Goal: Information Seeking & Learning: Learn about a topic

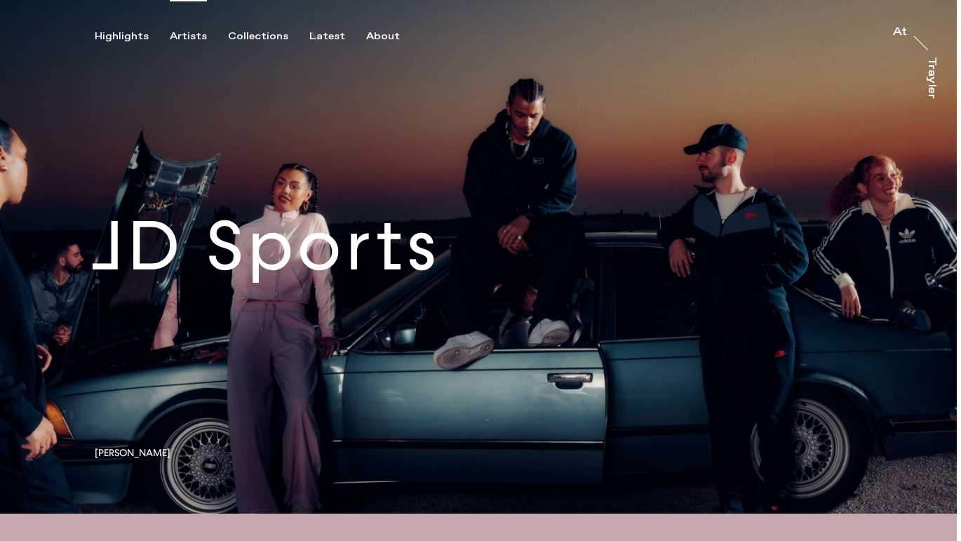
click at [181, 39] on div "Artists" at bounding box center [188, 36] width 37 height 13
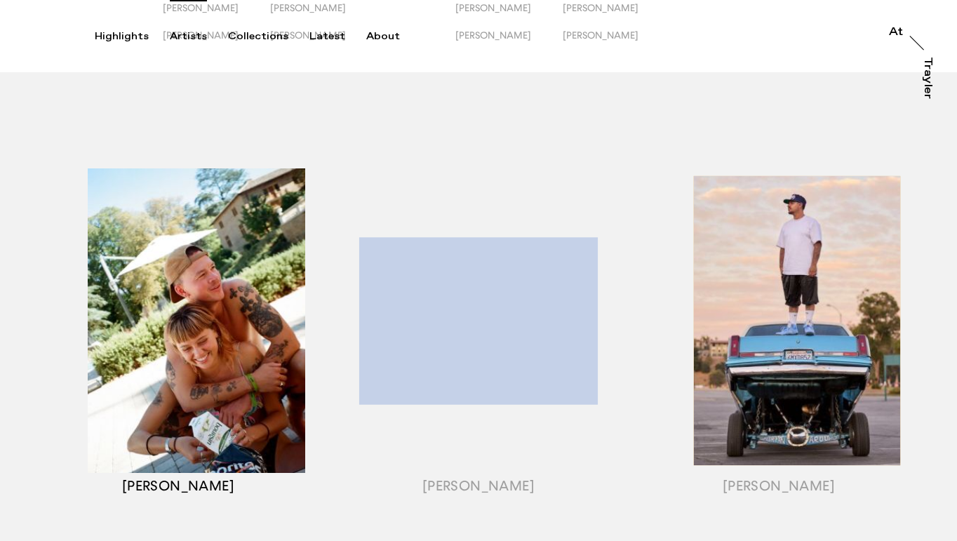
scroll to position [116, 0]
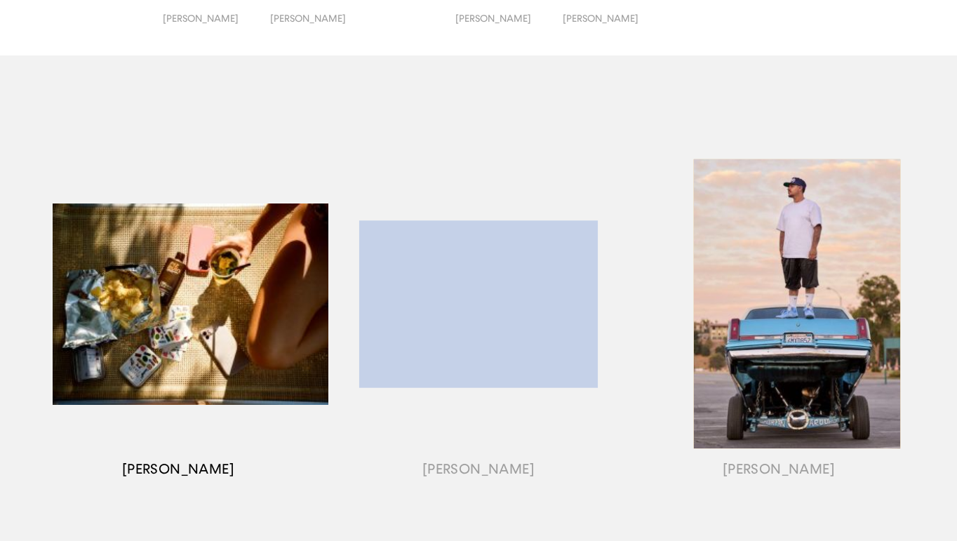
click at [187, 280] on div "button" at bounding box center [178, 321] width 300 height 438
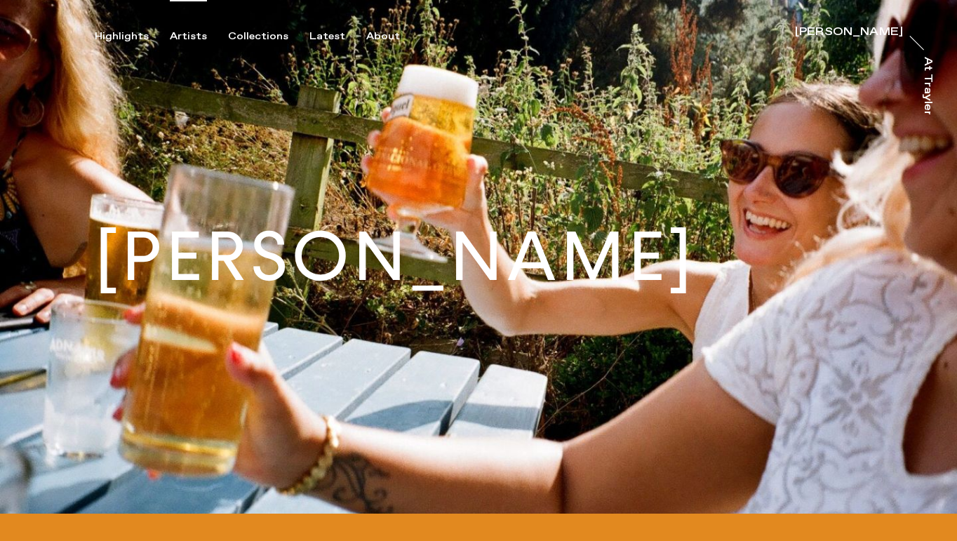
click at [185, 38] on div "Artists" at bounding box center [188, 36] width 37 height 13
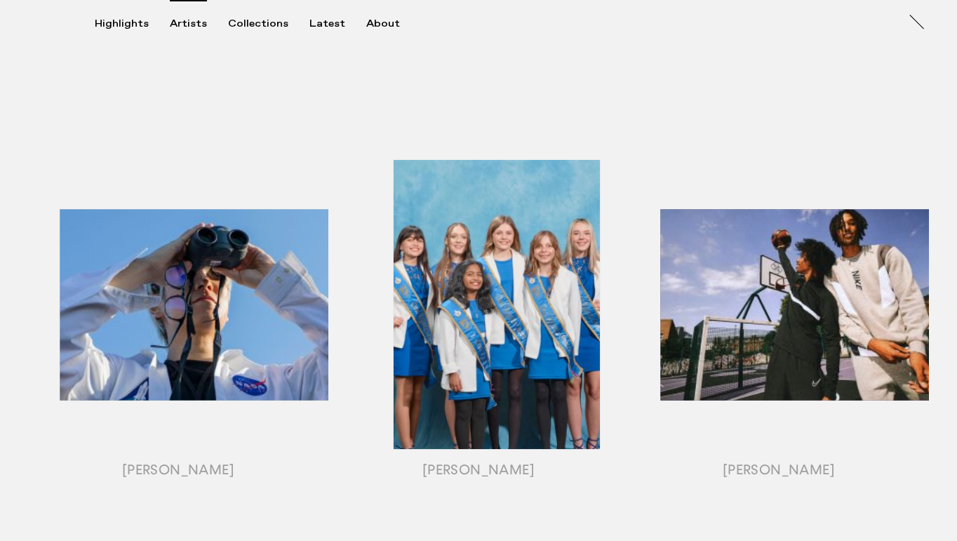
scroll to position [1510, 0]
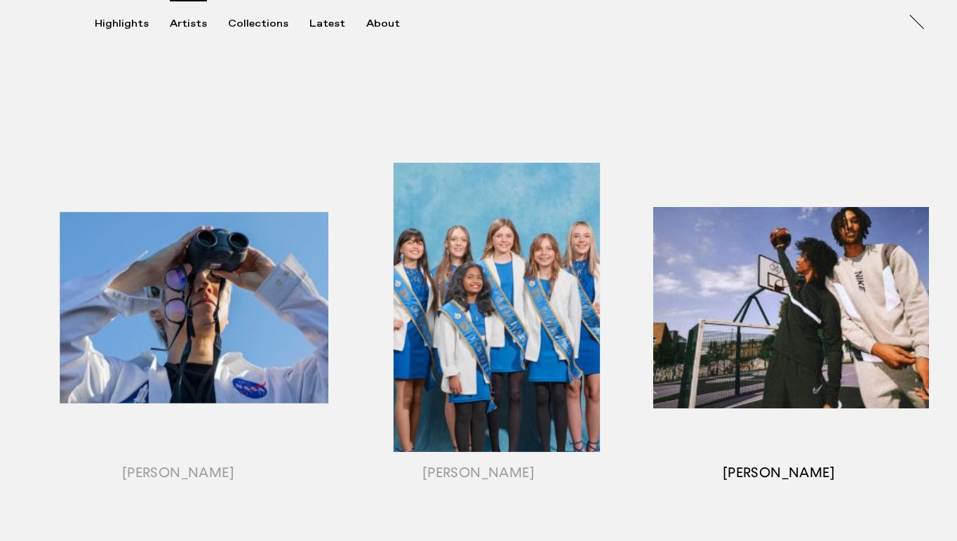
click at [803, 356] on div "button" at bounding box center [779, 325] width 300 height 438
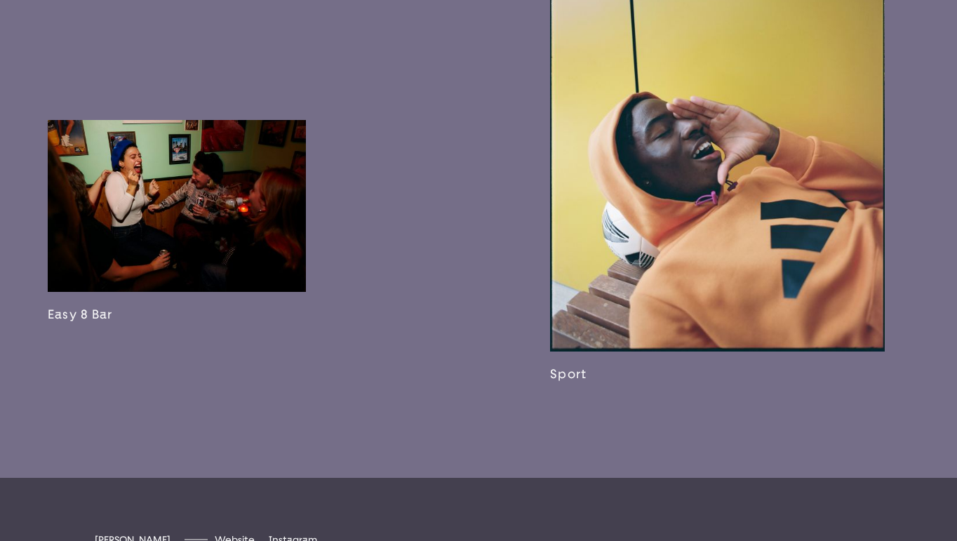
scroll to position [2462, 0]
click at [253, 280] on link at bounding box center [177, 220] width 258 height 202
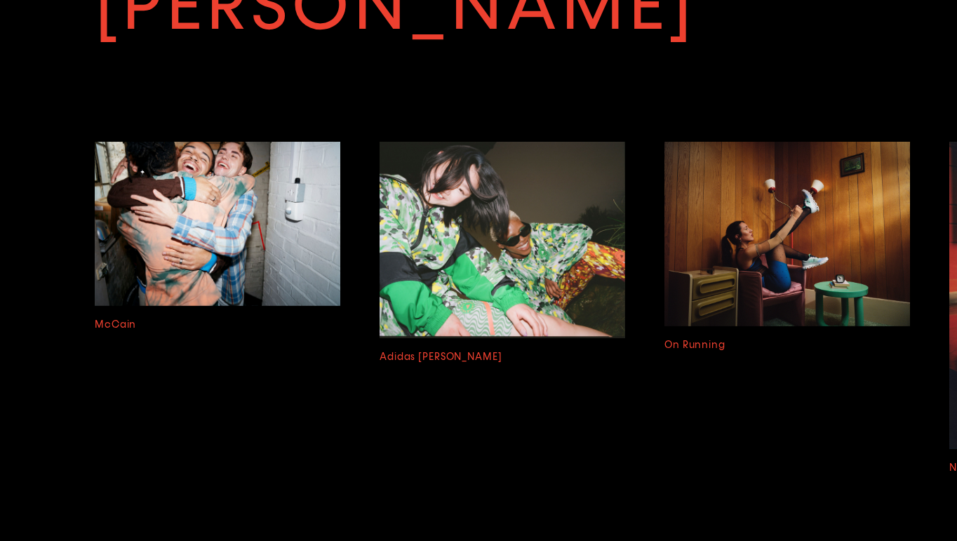
scroll to position [3296, 0]
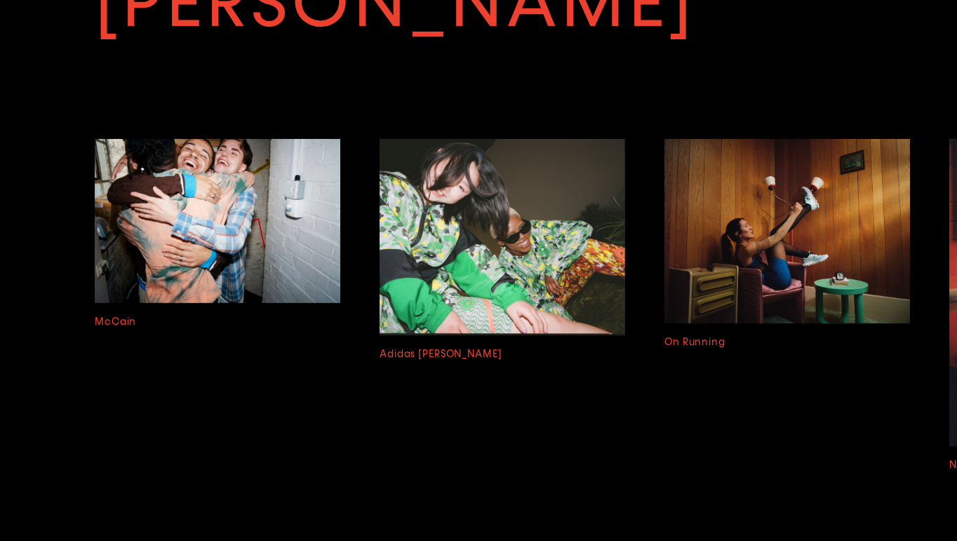
click at [210, 302] on img at bounding box center [218, 220] width 246 height 163
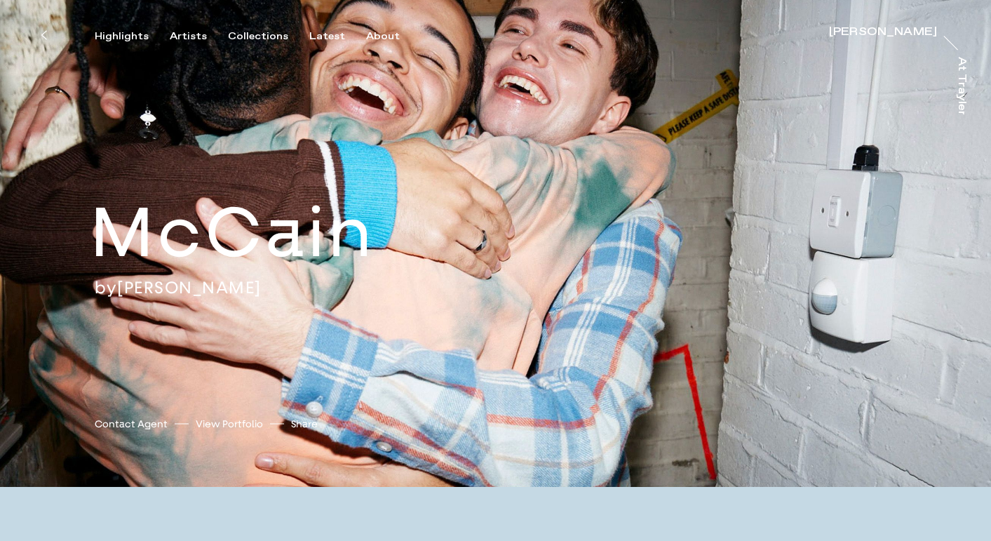
click at [45, 39] on icon at bounding box center [43, 35] width 5 height 8
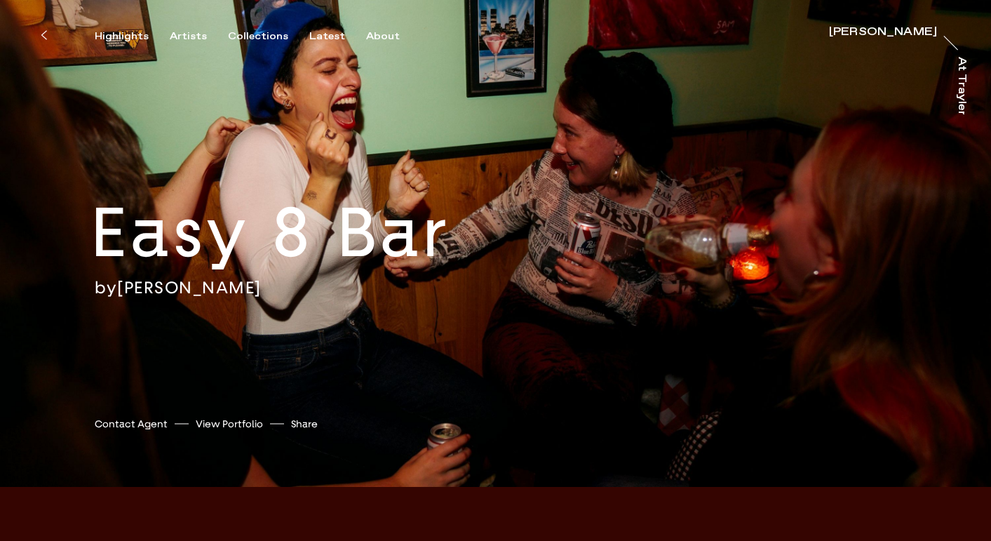
click at [46, 36] on icon at bounding box center [44, 34] width 6 height 11
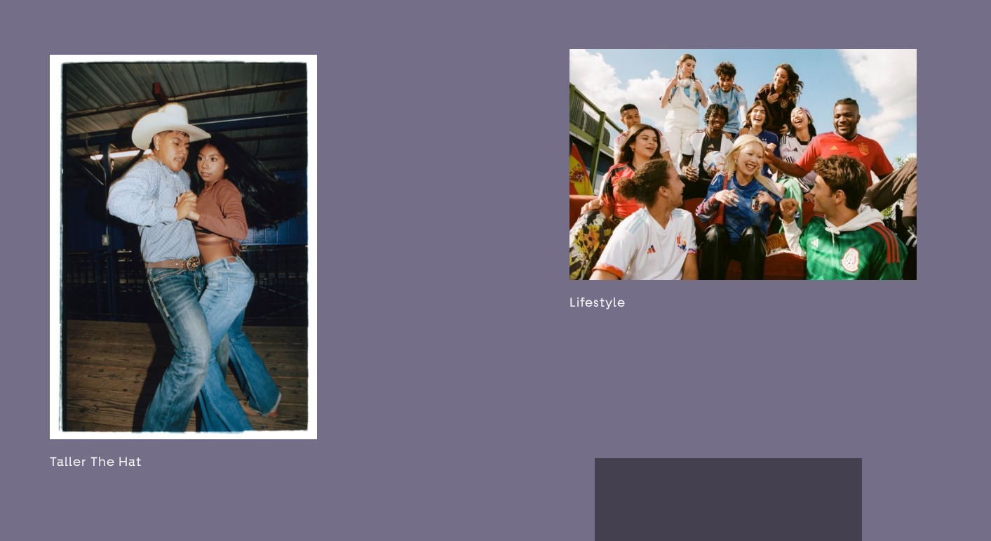
scroll to position [1609, 0]
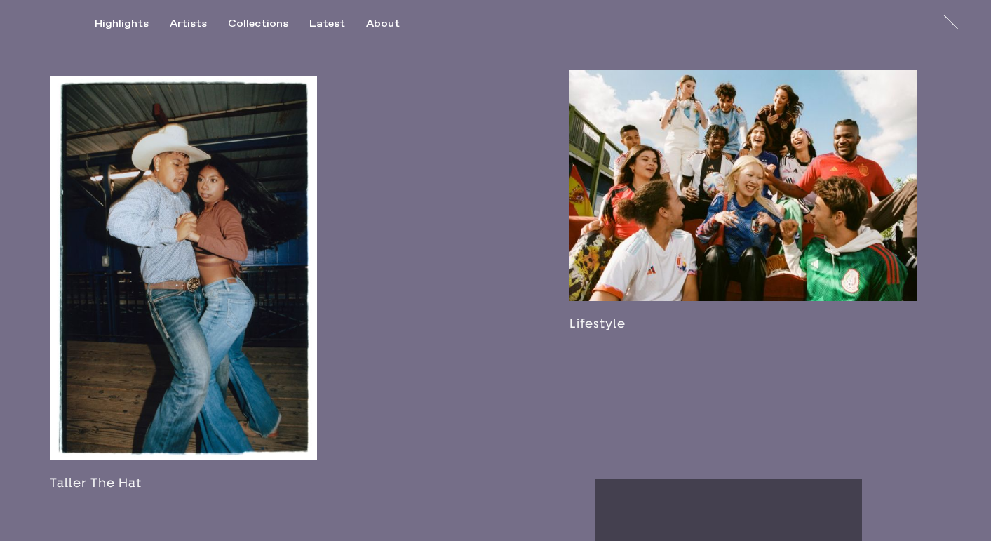
click at [642, 312] on link at bounding box center [743, 200] width 347 height 260
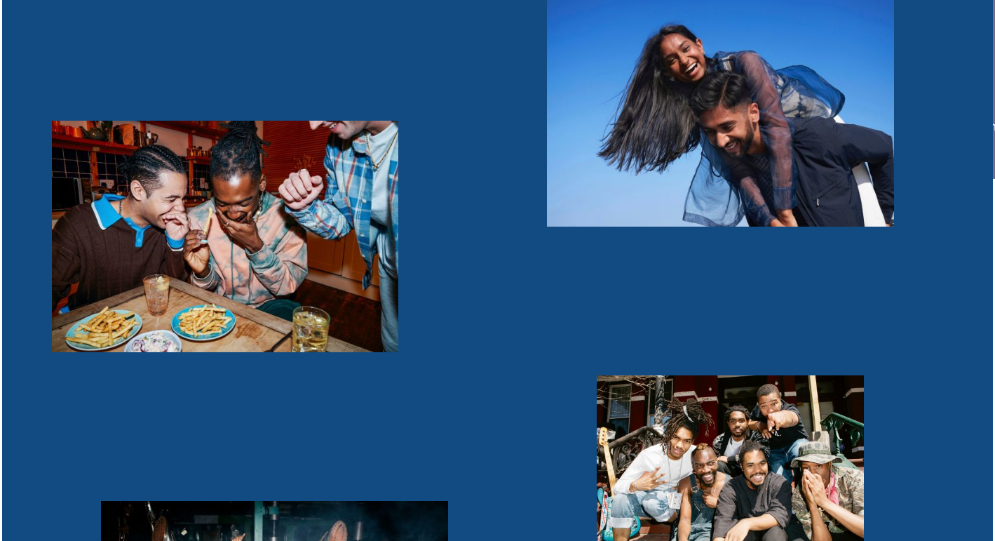
scroll to position [877, 0]
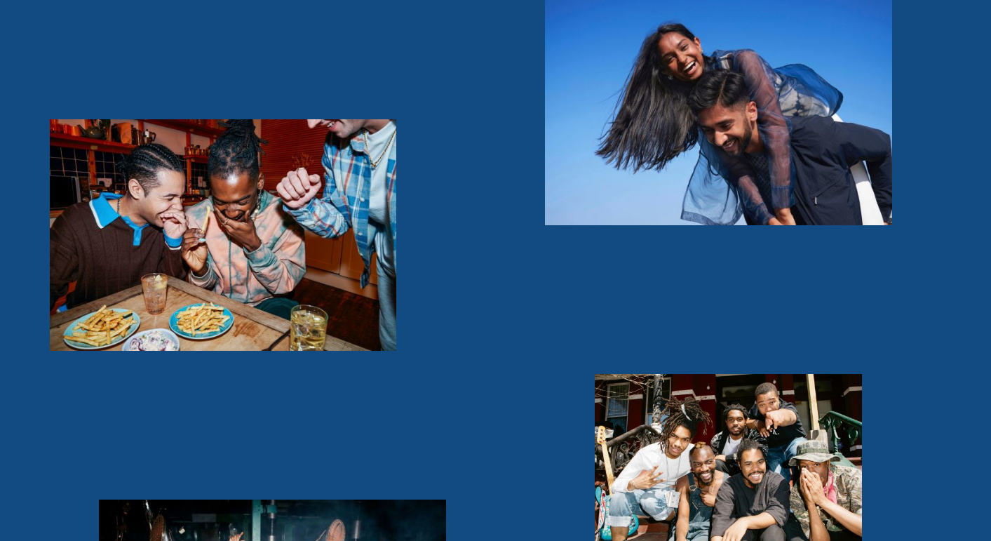
click at [351, 297] on img "button" at bounding box center [223, 235] width 347 height 232
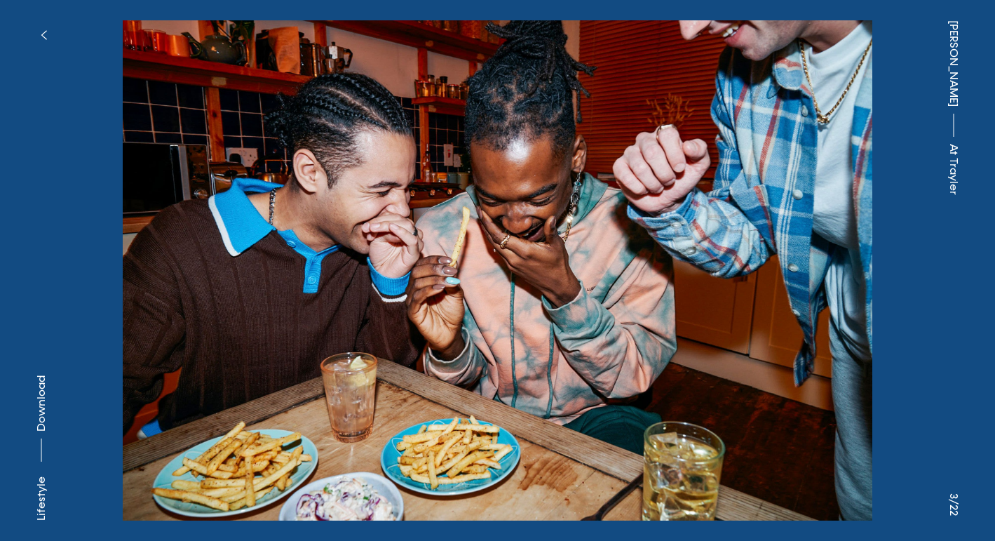
click at [46, 31] on icon "button" at bounding box center [44, 34] width 6 height 11
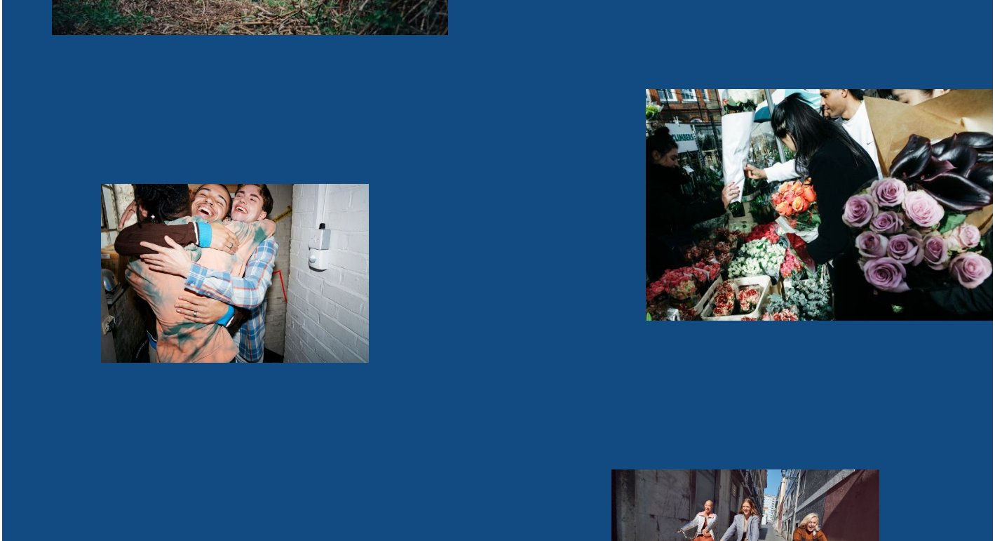
scroll to position [2979, 0]
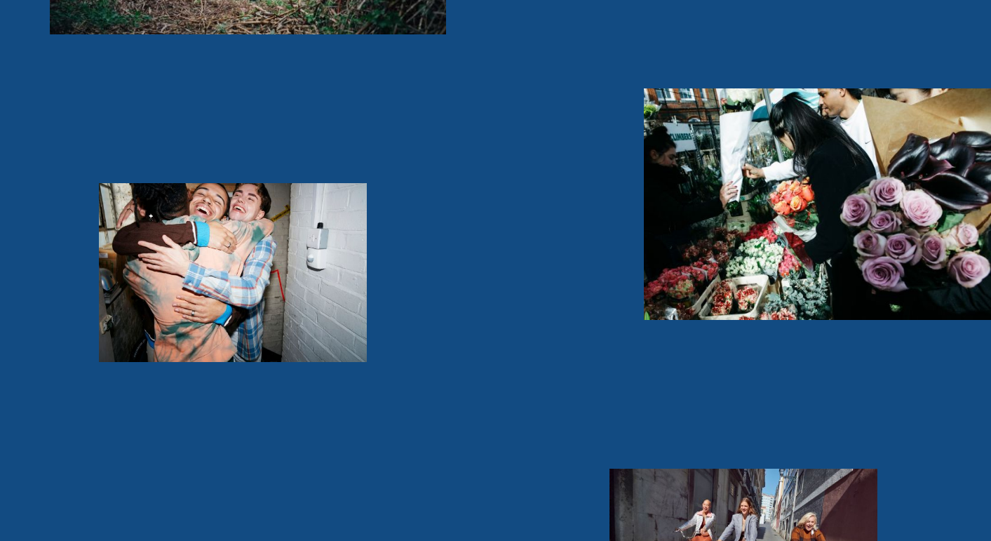
click at [284, 280] on img "button" at bounding box center [233, 272] width 268 height 178
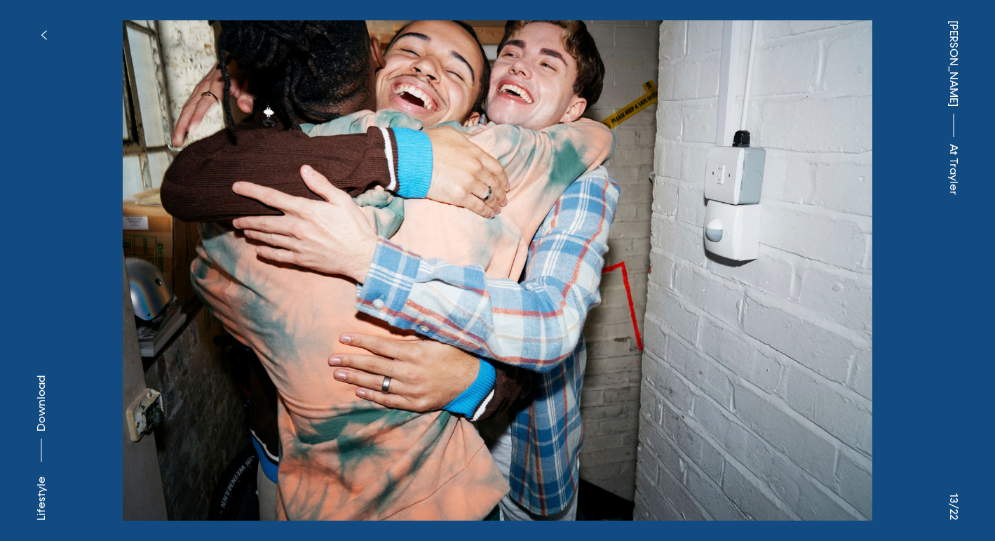
click at [39, 35] on button "button" at bounding box center [43, 35] width 31 height 31
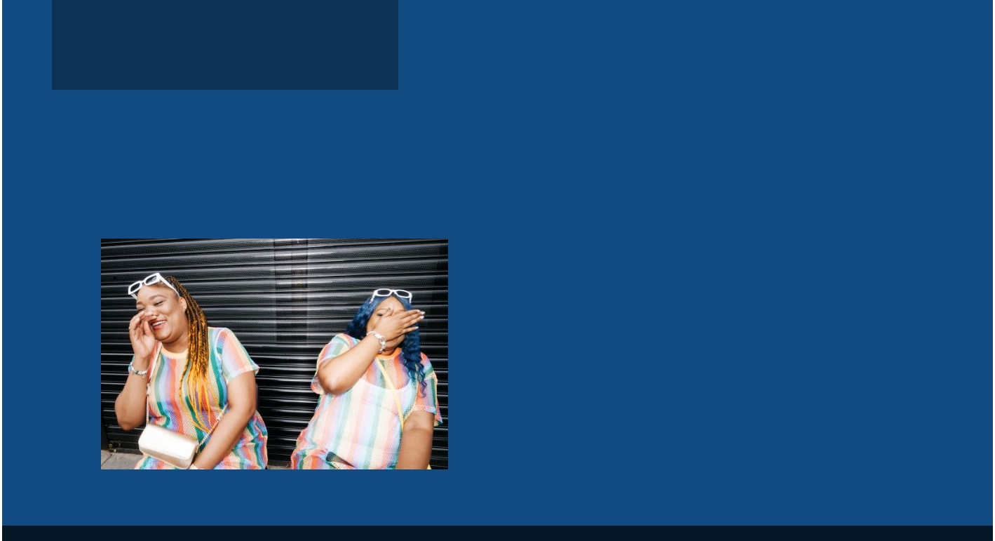
scroll to position [4594, 0]
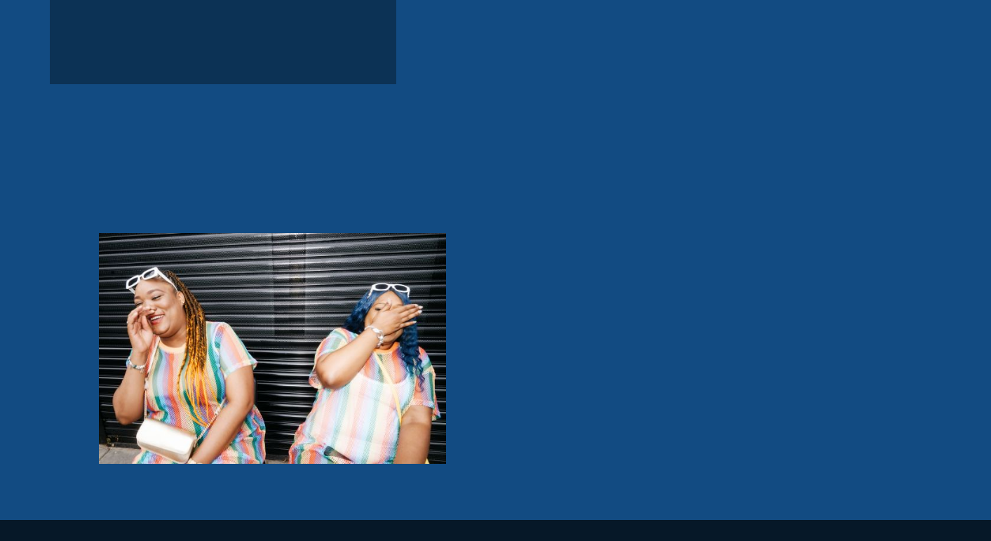
click at [341, 383] on img "button" at bounding box center [272, 349] width 347 height 232
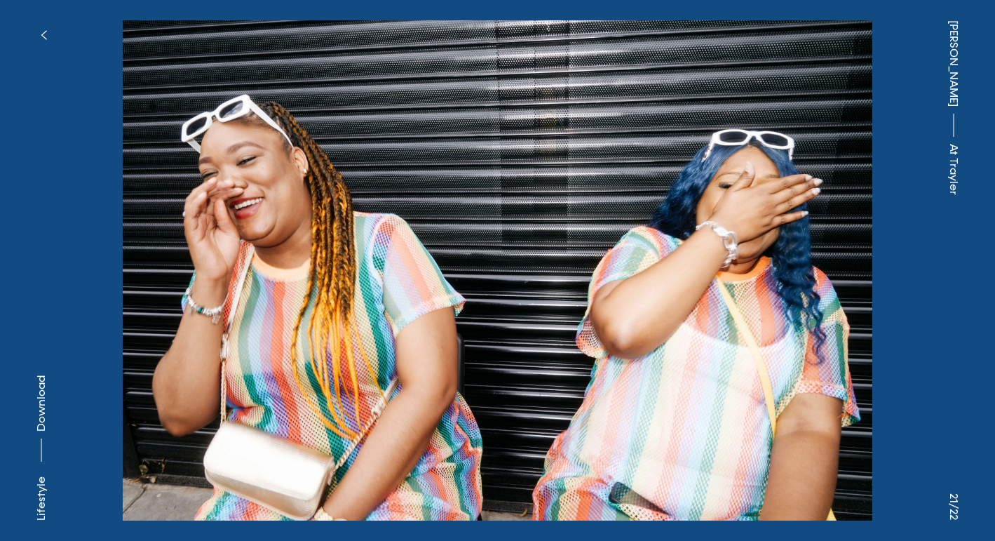
click at [253, 110] on button at bounding box center [249, 135] width 498 height 271
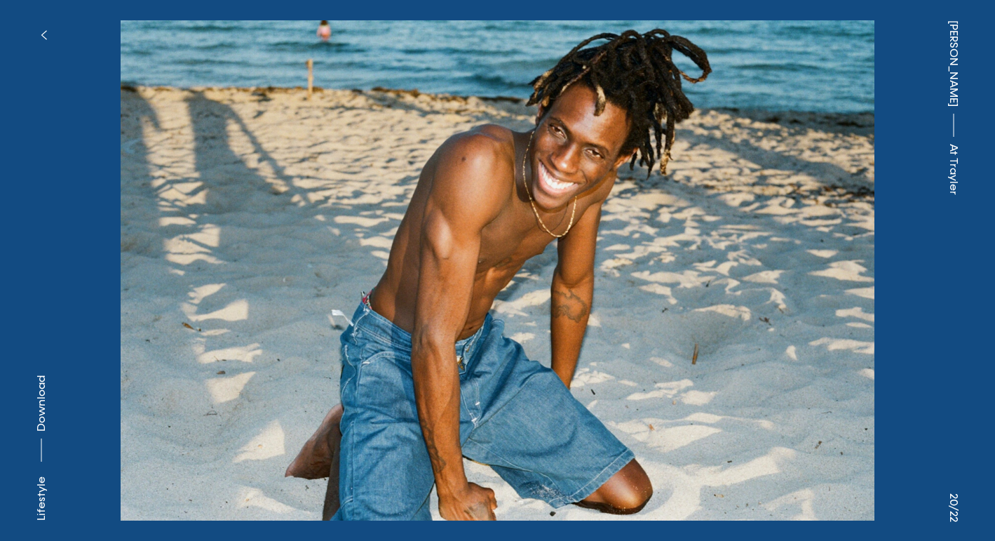
click at [41, 32] on icon "button" at bounding box center [44, 34] width 6 height 11
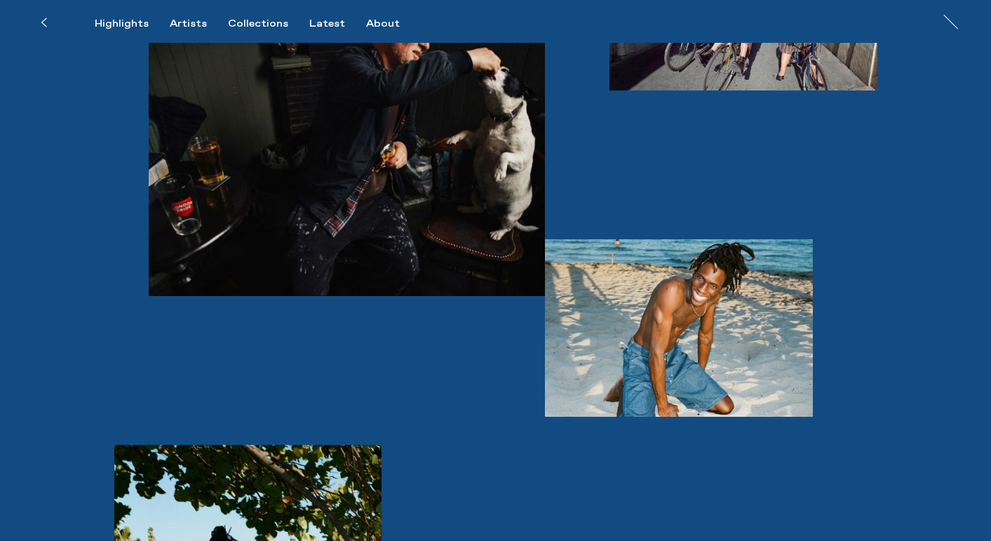
scroll to position [3498, 0]
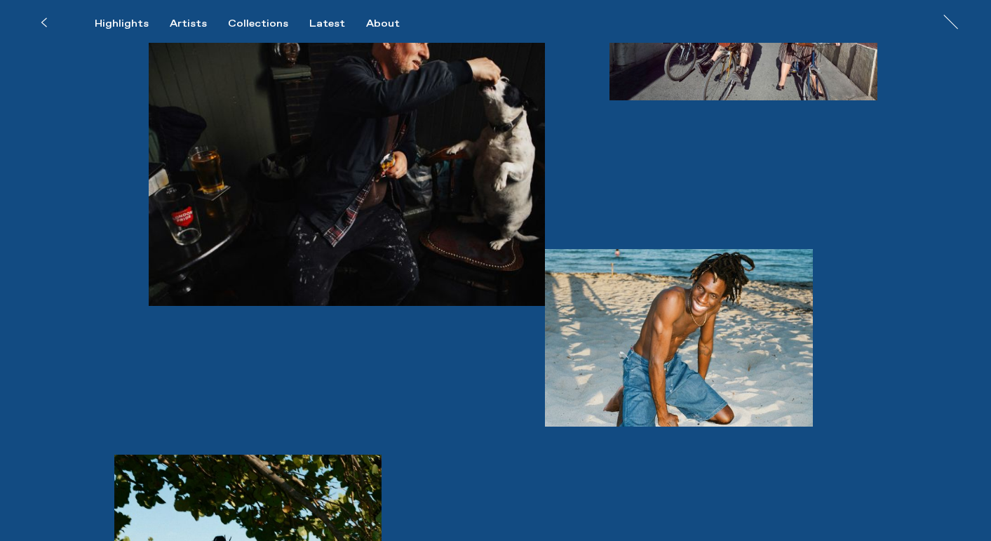
click at [43, 22] on icon at bounding box center [44, 22] width 6 height 11
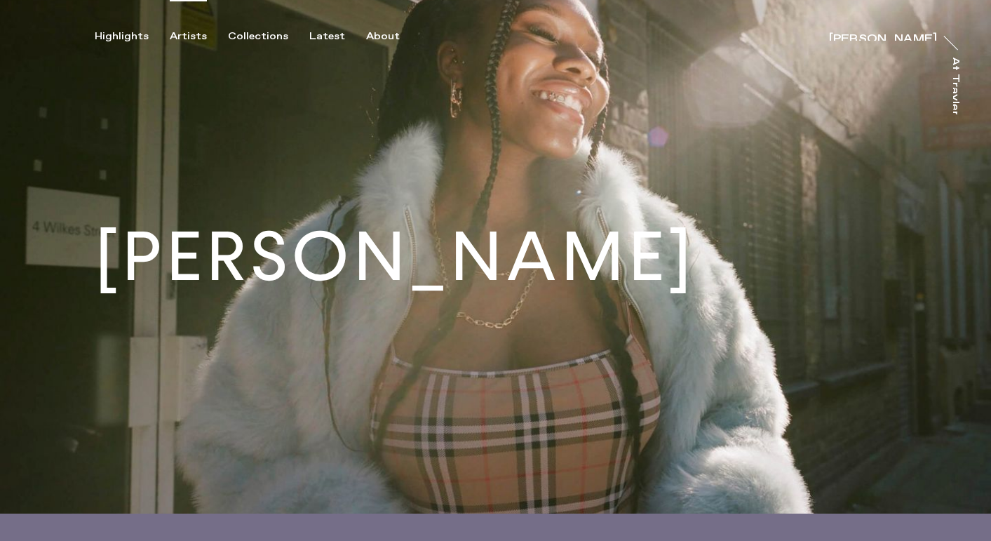
click at [185, 34] on div "Artists" at bounding box center [188, 36] width 37 height 13
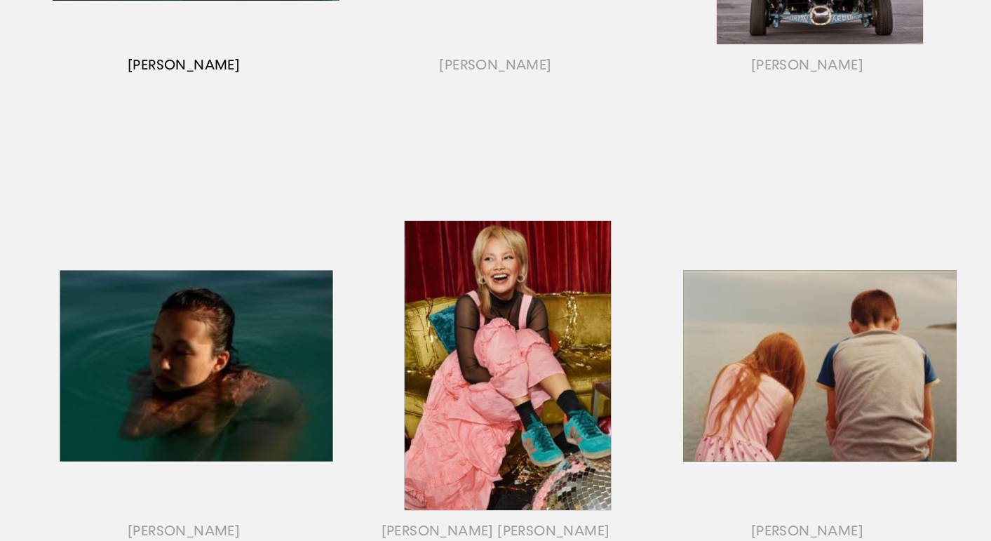
scroll to position [523, 0]
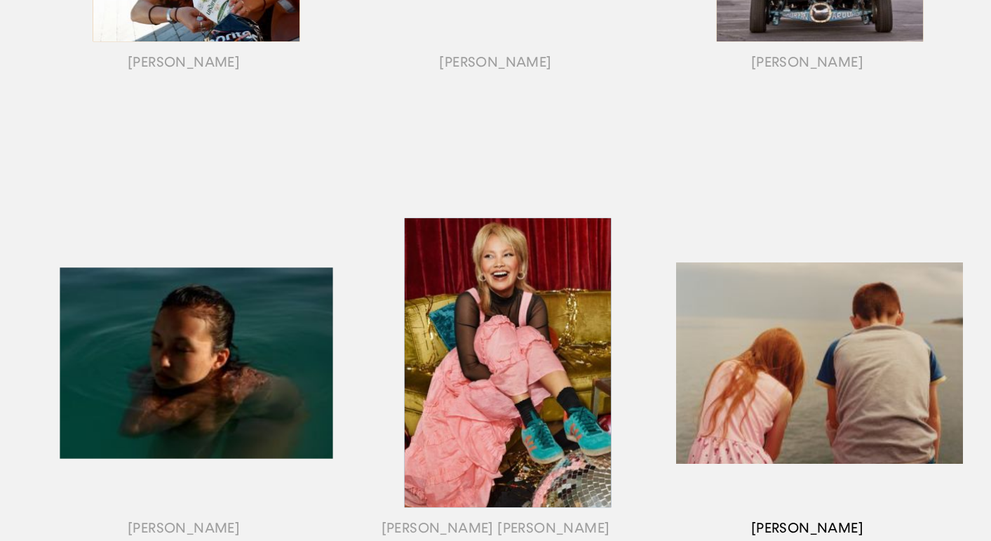
click at [742, 366] on div "button" at bounding box center [807, 380] width 311 height 438
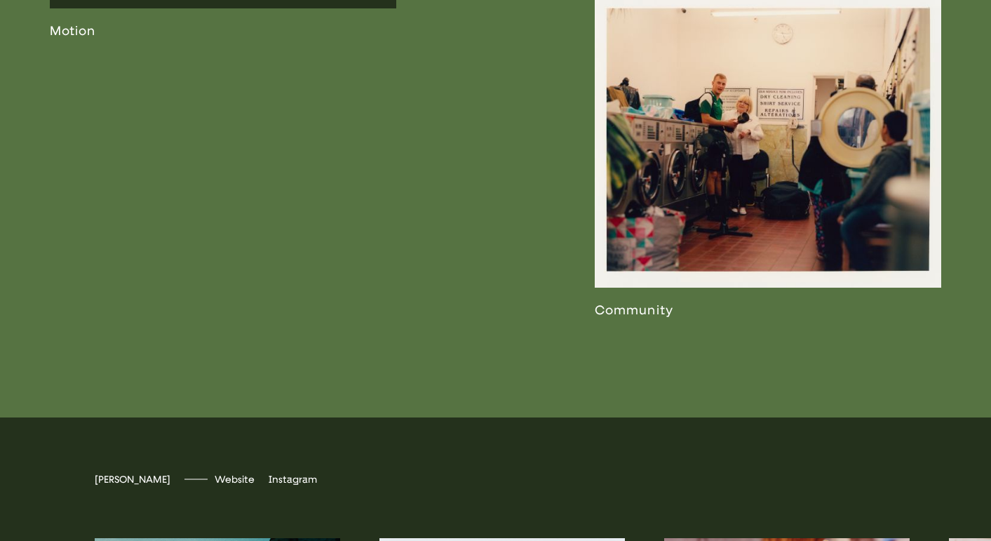
scroll to position [2994, 0]
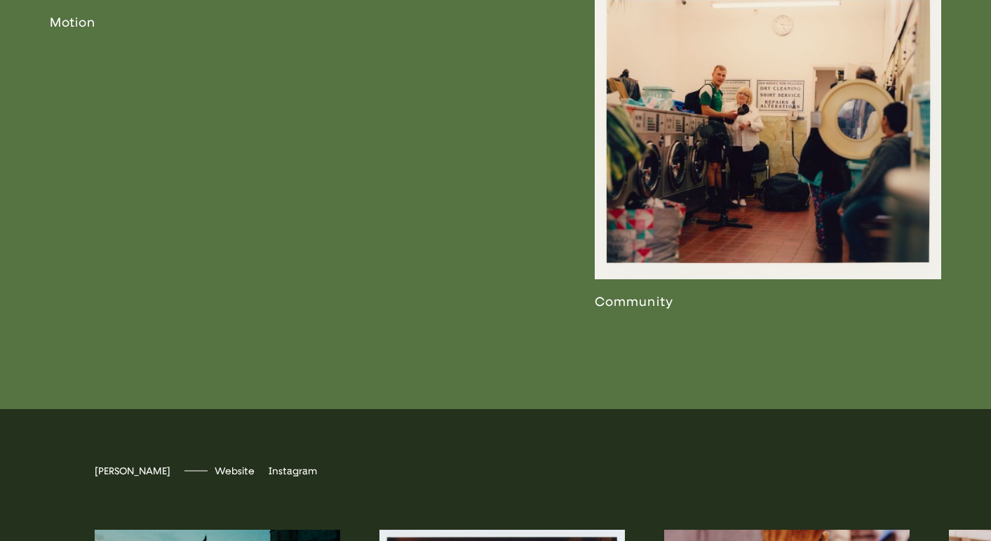
click at [666, 256] on link at bounding box center [768, 148] width 347 height 323
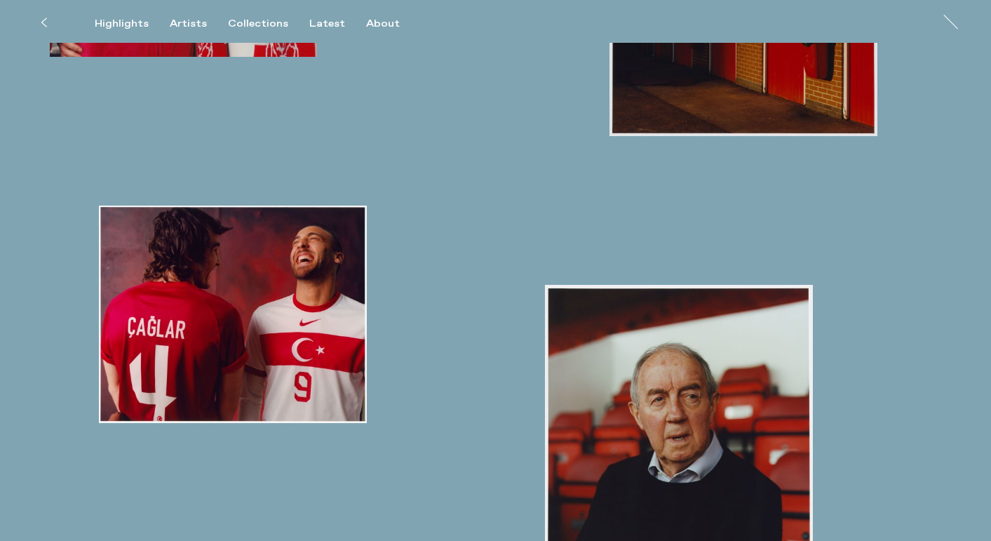
scroll to position [4650, 0]
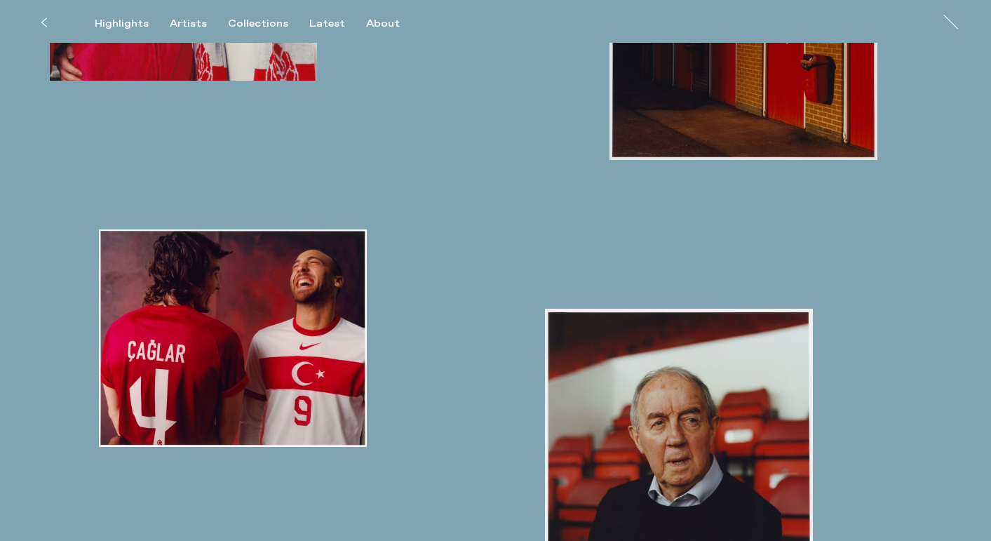
click at [44, 29] on button at bounding box center [43, 22] width 31 height 31
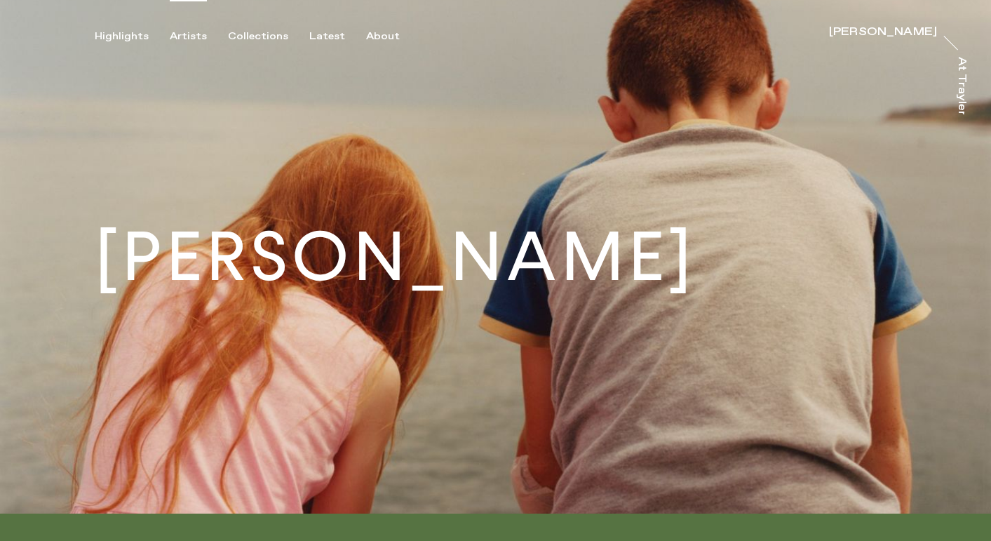
click at [188, 36] on div "Artists" at bounding box center [188, 36] width 37 height 13
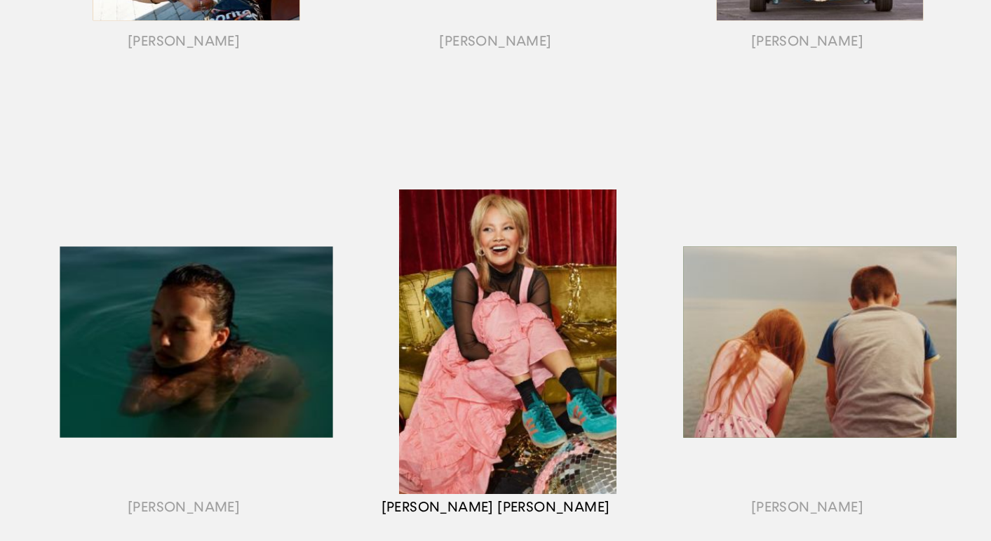
scroll to position [554, 0]
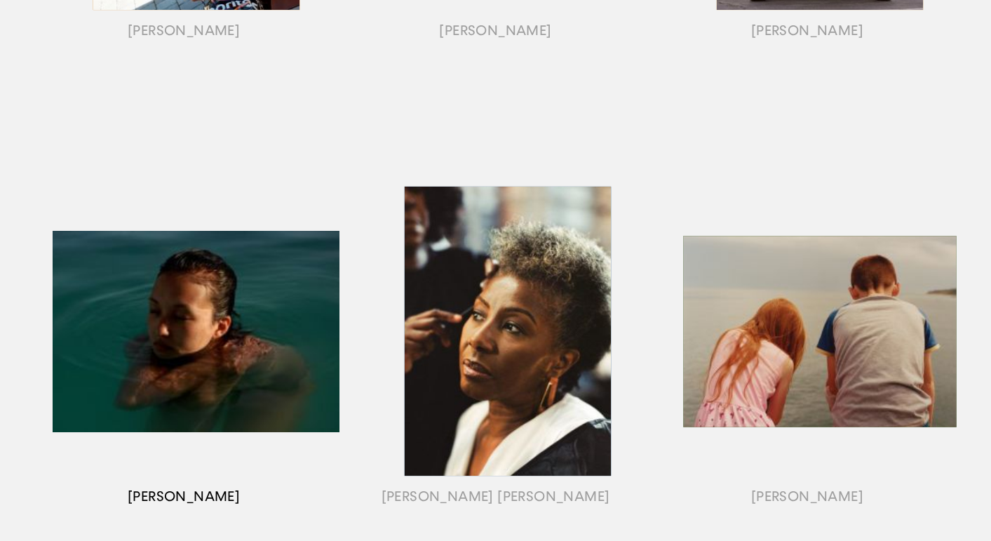
click at [247, 345] on div "button" at bounding box center [183, 349] width 311 height 438
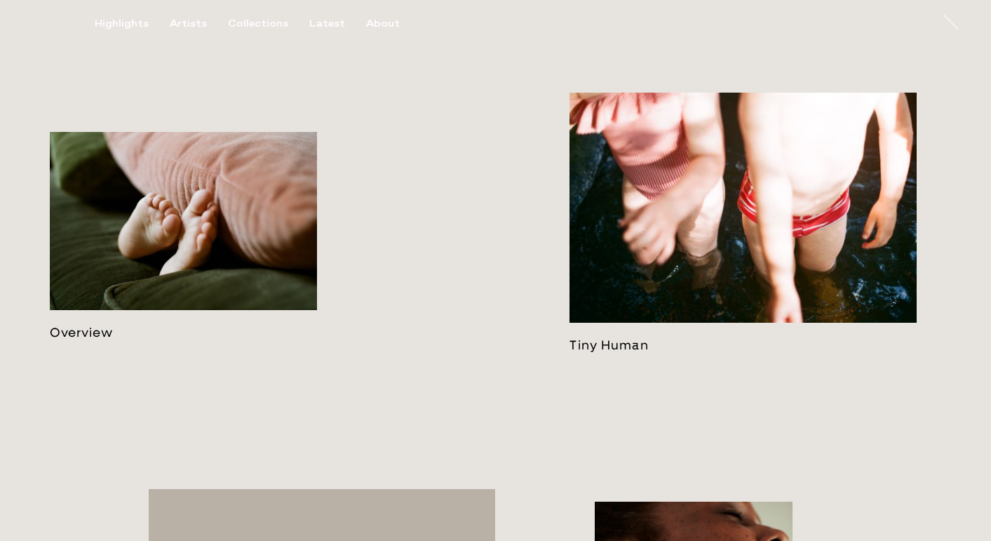
scroll to position [669, 0]
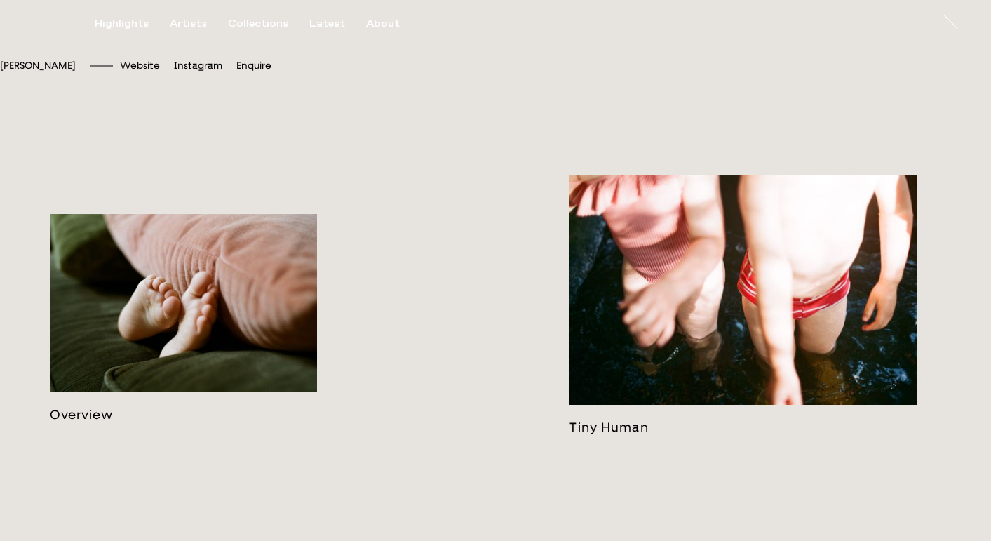
click at [630, 357] on link at bounding box center [743, 305] width 347 height 260
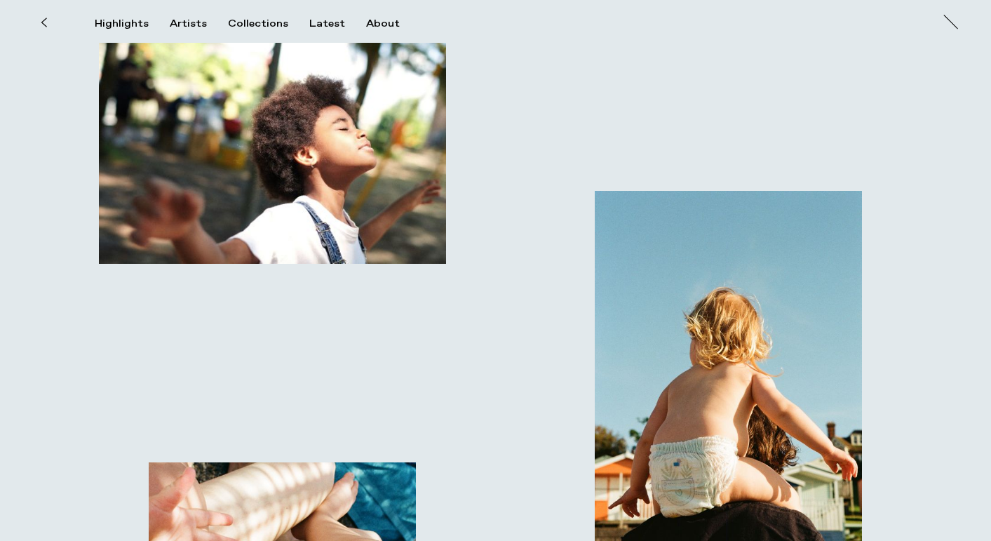
scroll to position [11097, 0]
click at [41, 27] on icon at bounding box center [44, 22] width 6 height 11
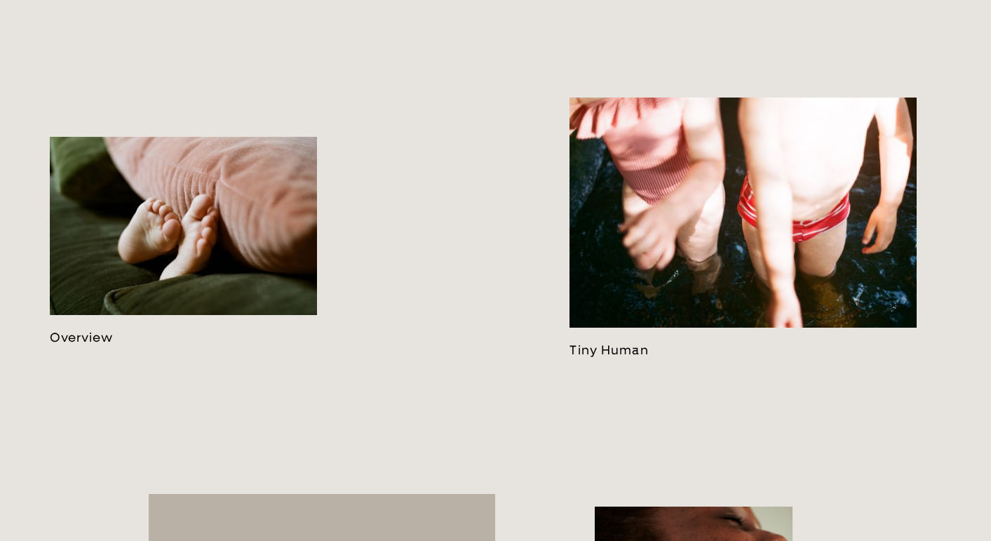
scroll to position [750, 0]
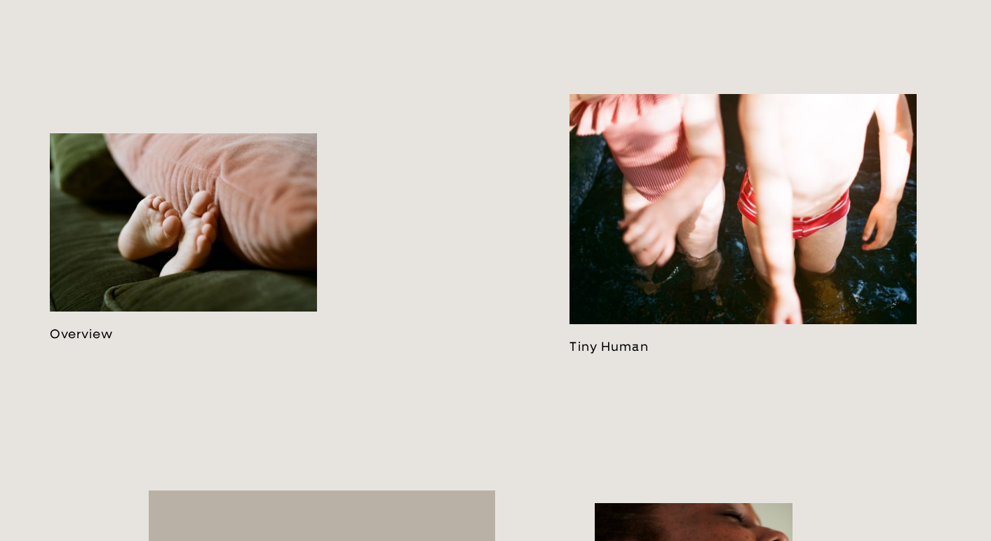
click at [282, 264] on link at bounding box center [184, 237] width 268 height 208
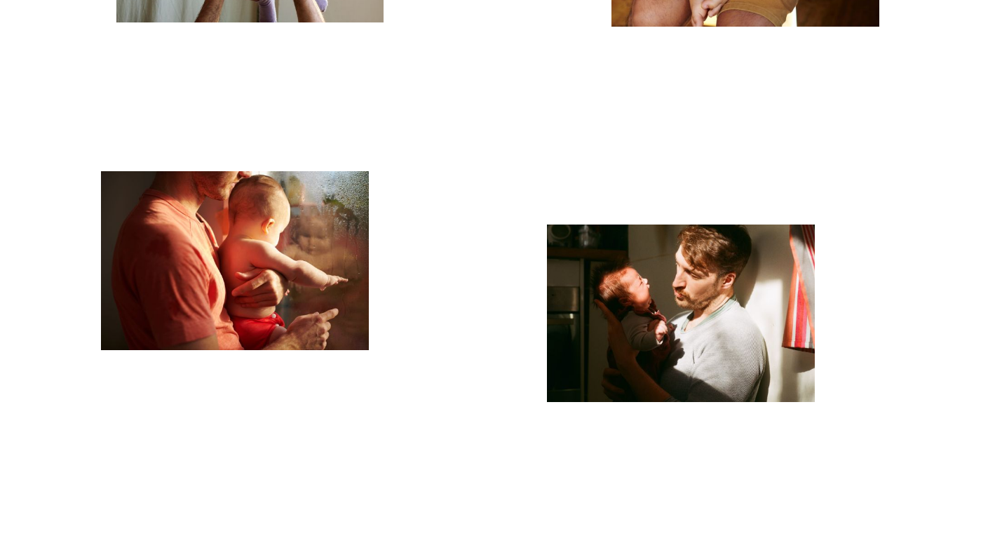
scroll to position [7790, 0]
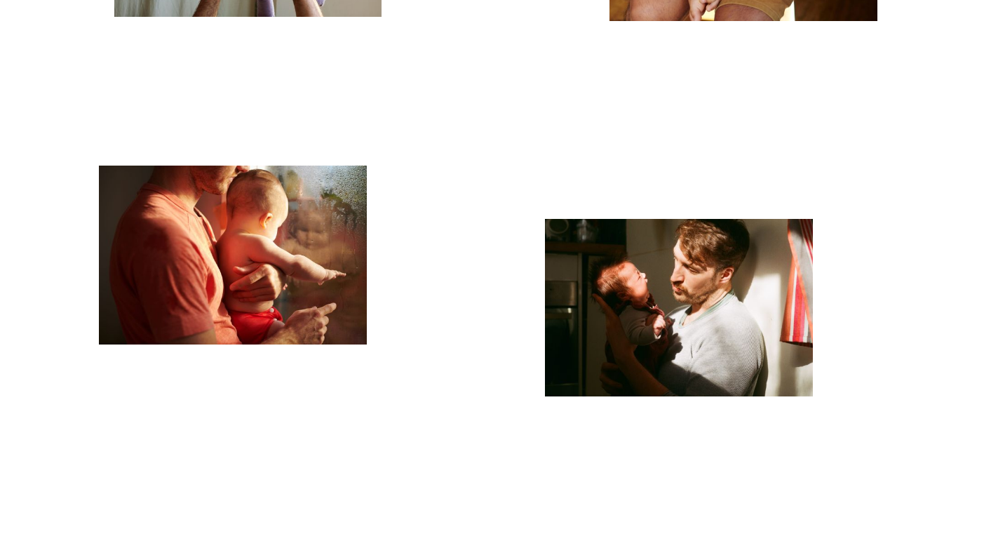
click at [621, 337] on img "button" at bounding box center [679, 307] width 268 height 177
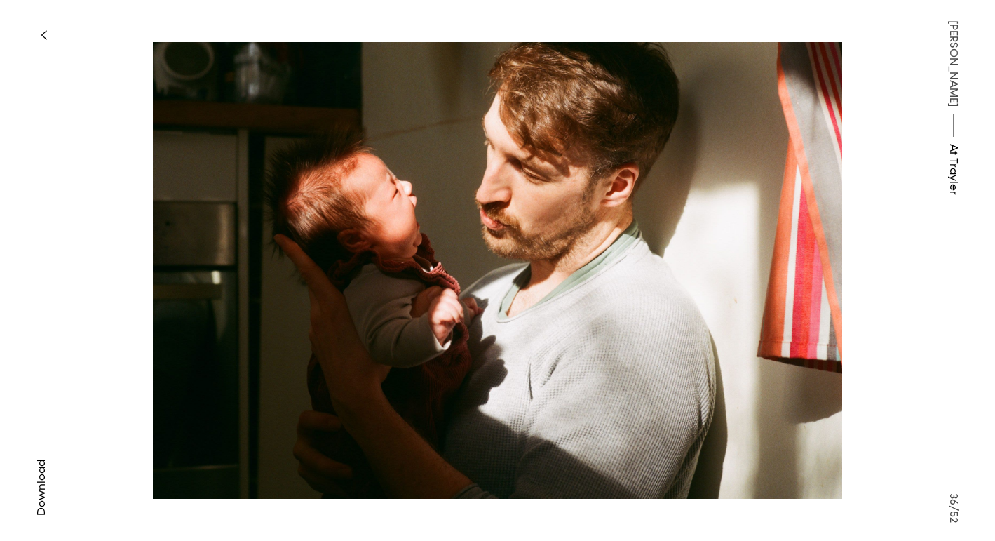
click at [41, 34] on icon "button" at bounding box center [43, 35] width 5 height 8
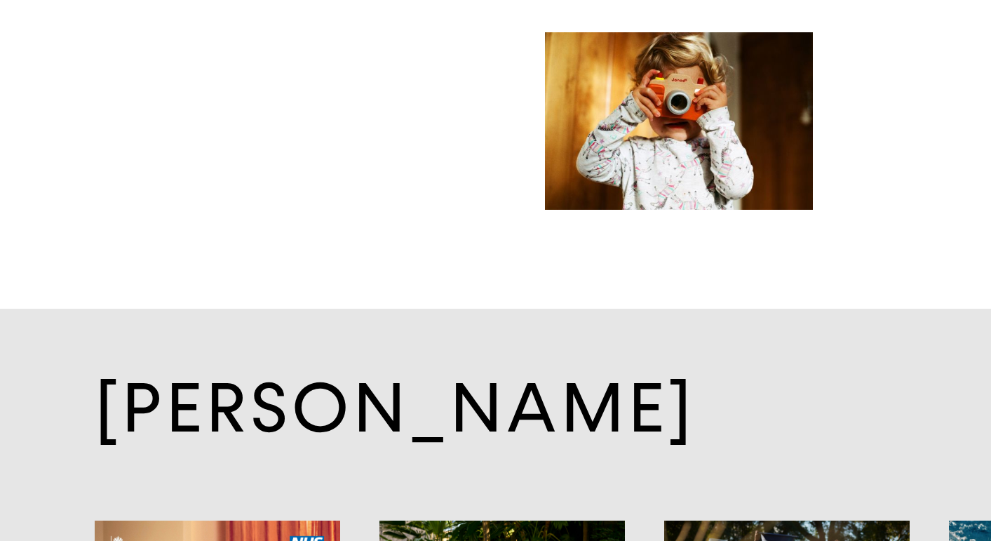
scroll to position [11391, 0]
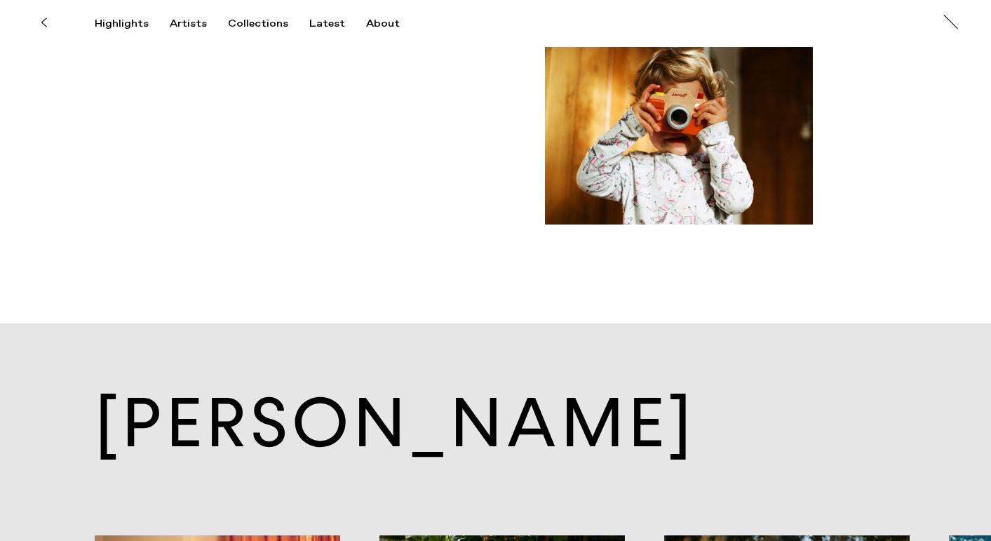
click at [44, 21] on icon at bounding box center [44, 22] width 6 height 11
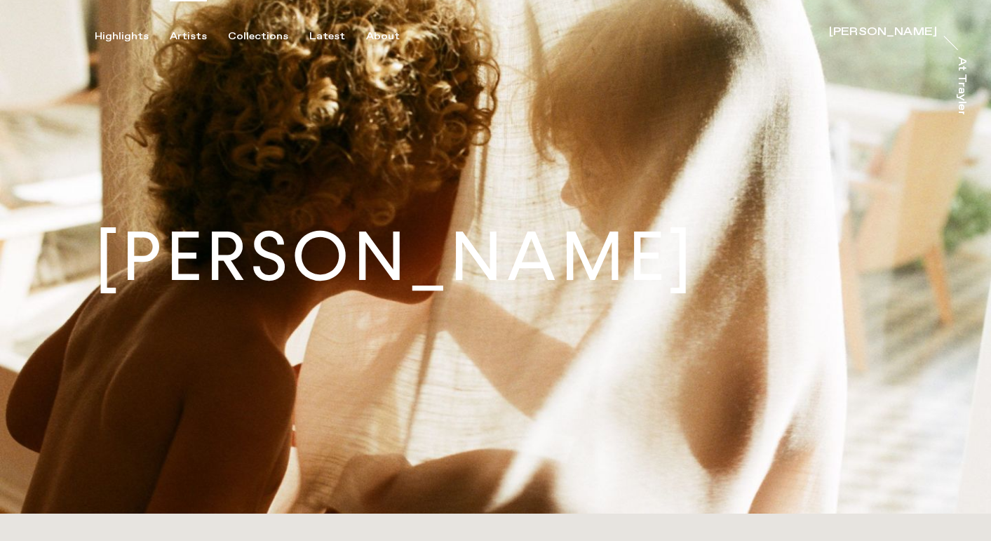
click at [195, 33] on div "Artists" at bounding box center [188, 36] width 37 height 13
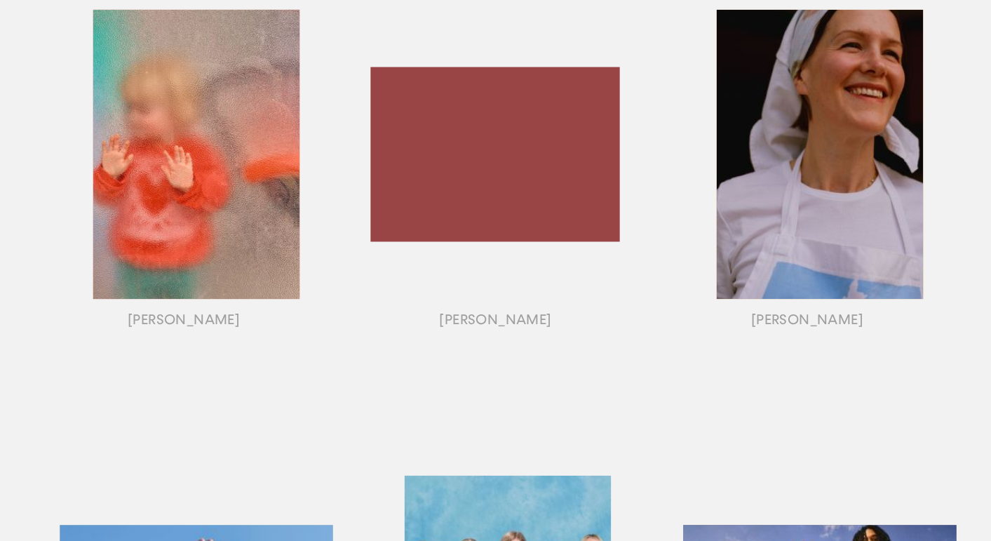
scroll to position [1200, 0]
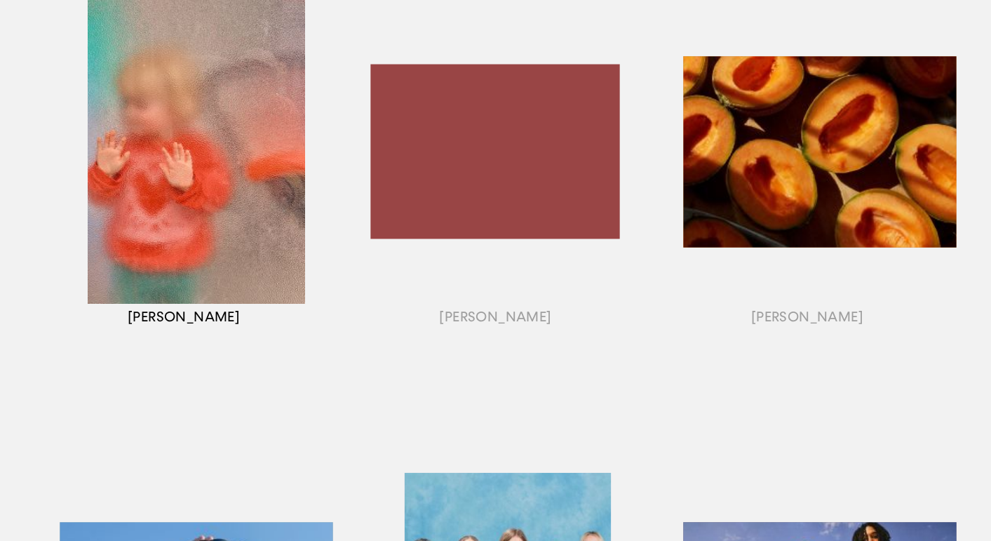
click at [150, 246] on div "button" at bounding box center [183, 169] width 311 height 438
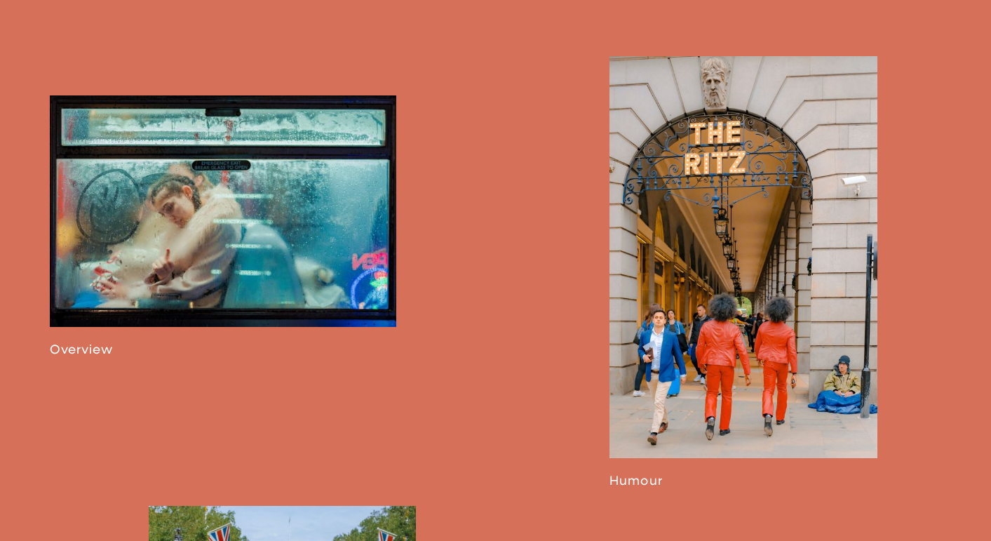
scroll to position [791, 0]
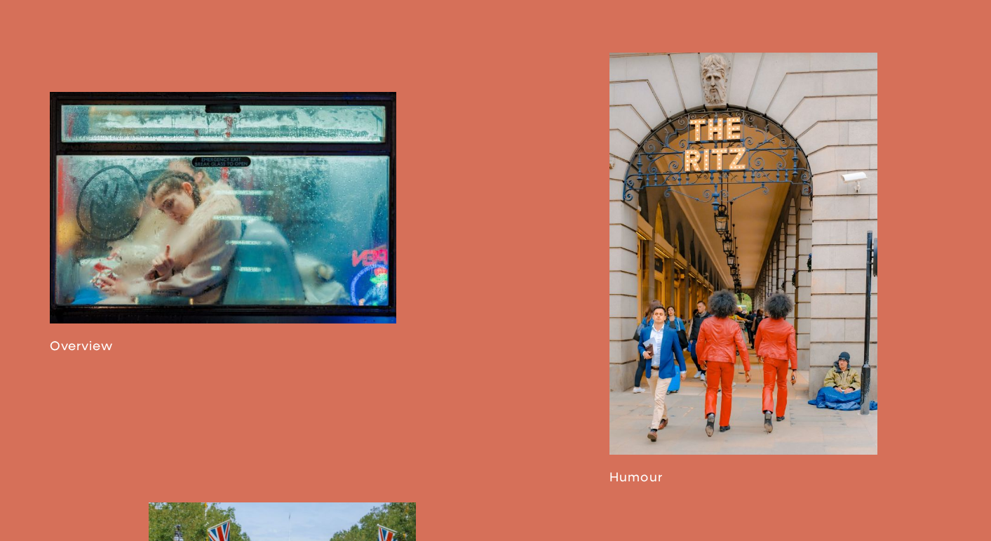
click at [340, 297] on link at bounding box center [223, 223] width 347 height 262
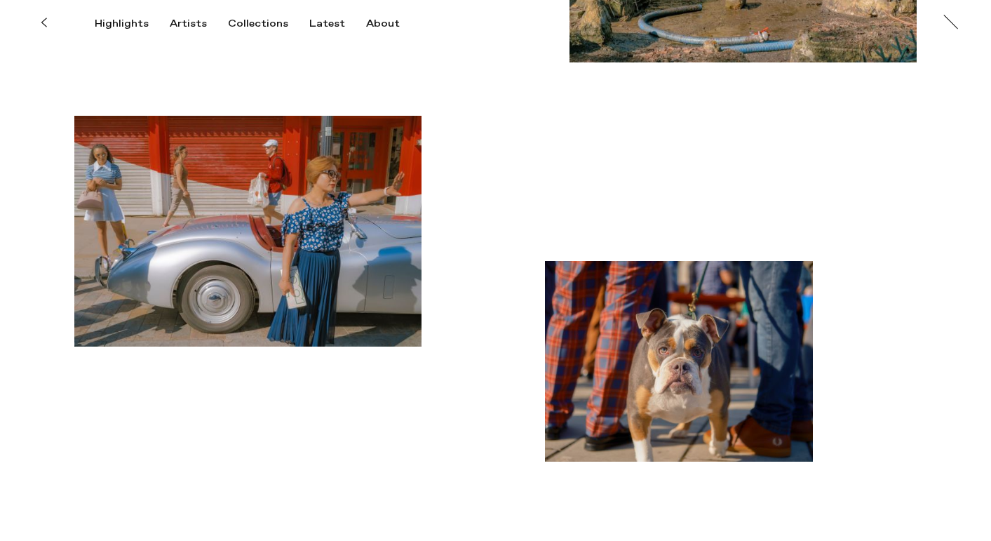
scroll to position [6649, 0]
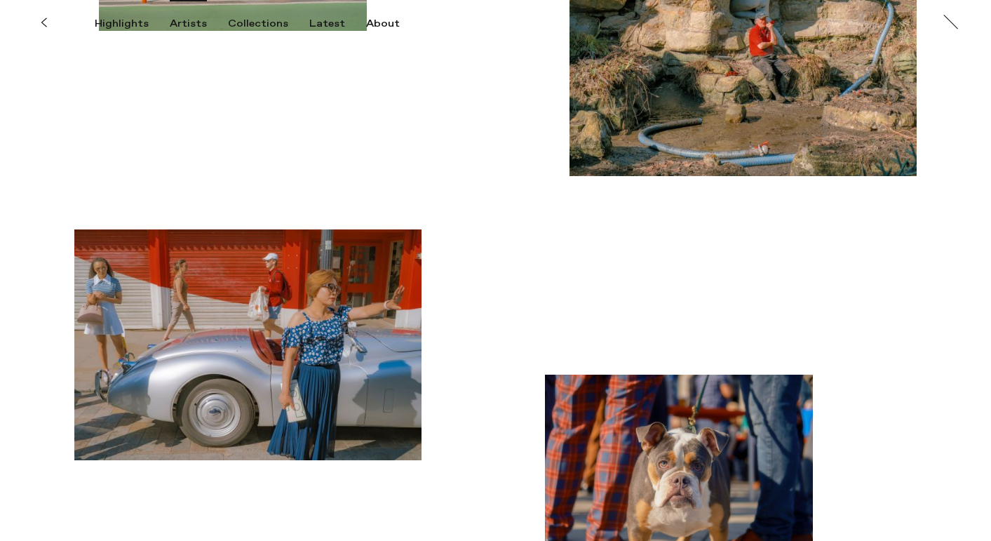
click at [181, 25] on div "Artists" at bounding box center [188, 24] width 37 height 13
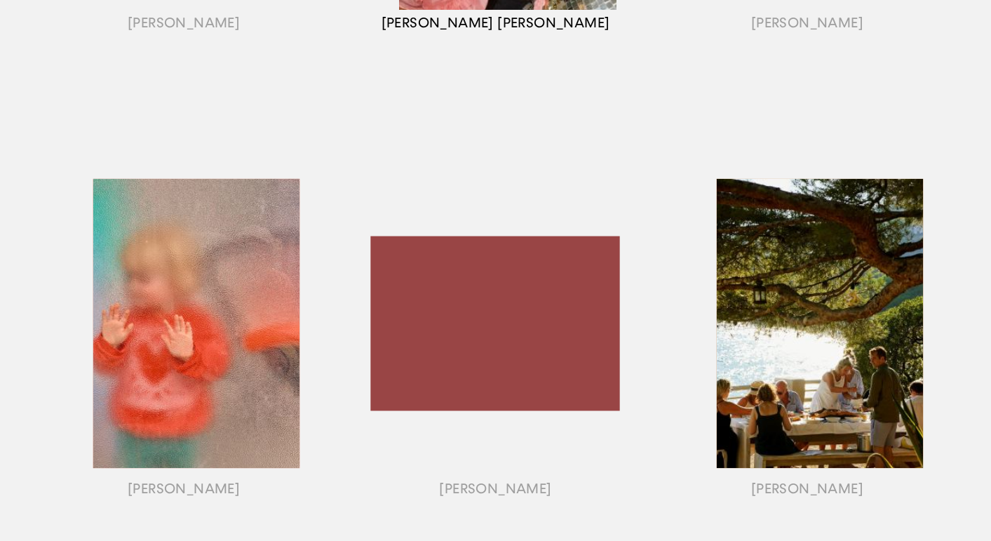
scroll to position [1028, 0]
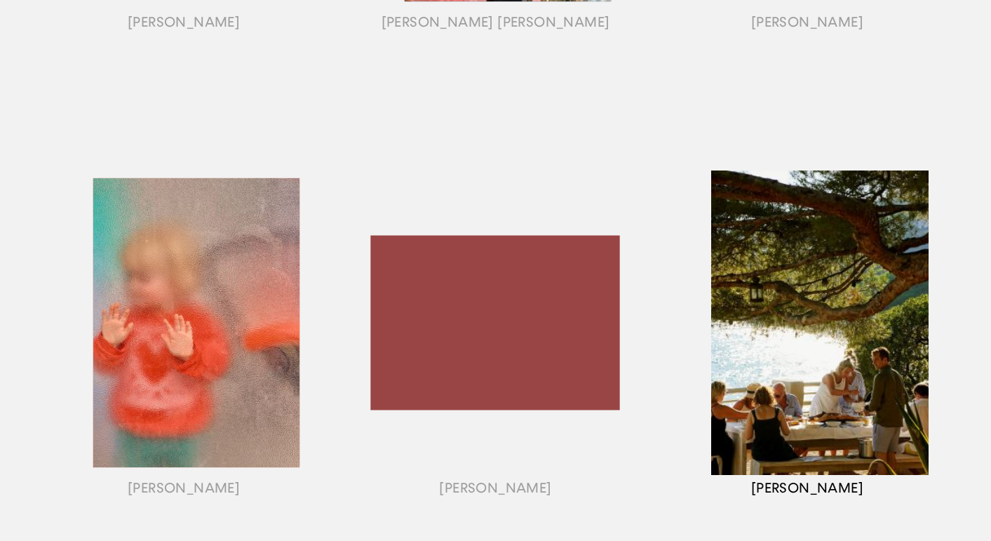
click at [779, 365] on div "button" at bounding box center [807, 340] width 311 height 438
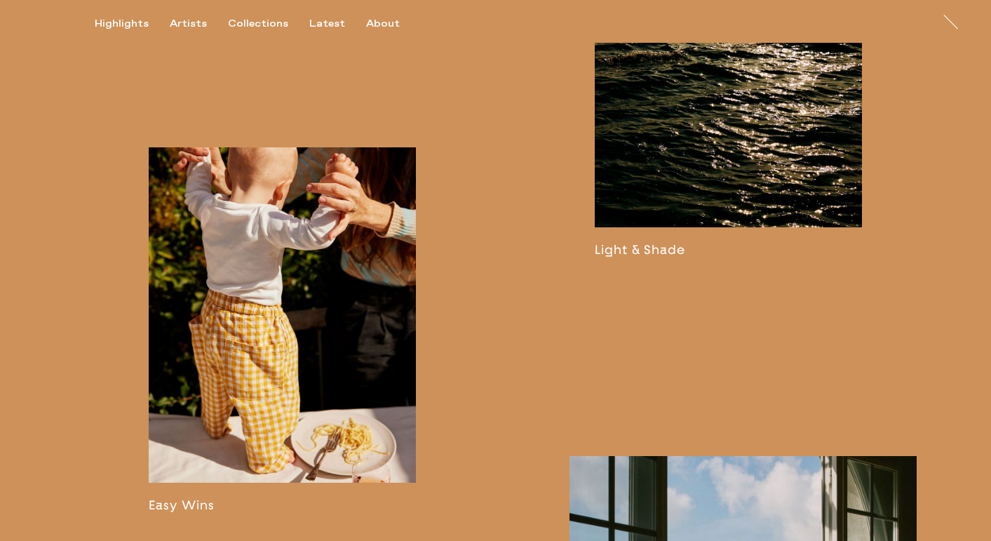
scroll to position [1182, 0]
click at [356, 370] on link at bounding box center [283, 330] width 268 height 365
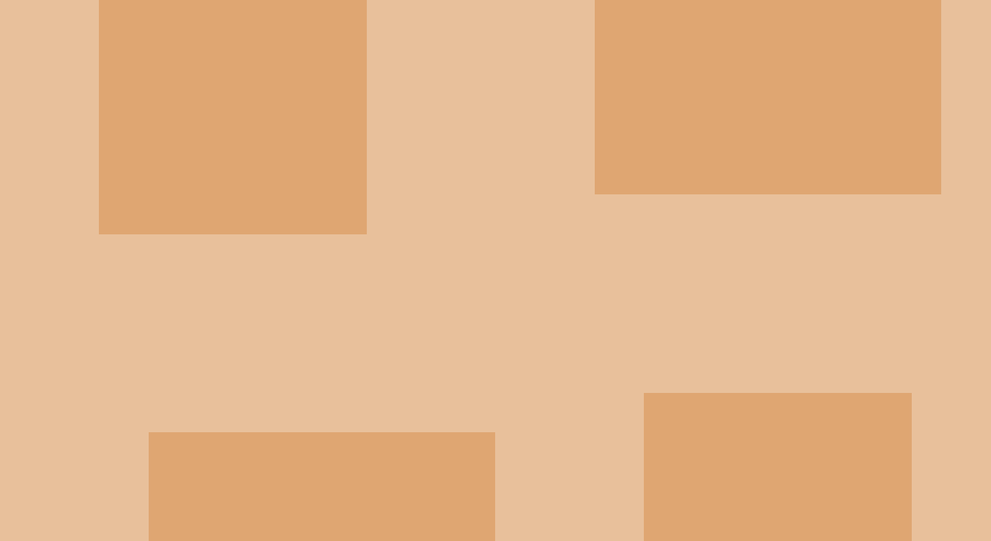
scroll to position [2080, 0]
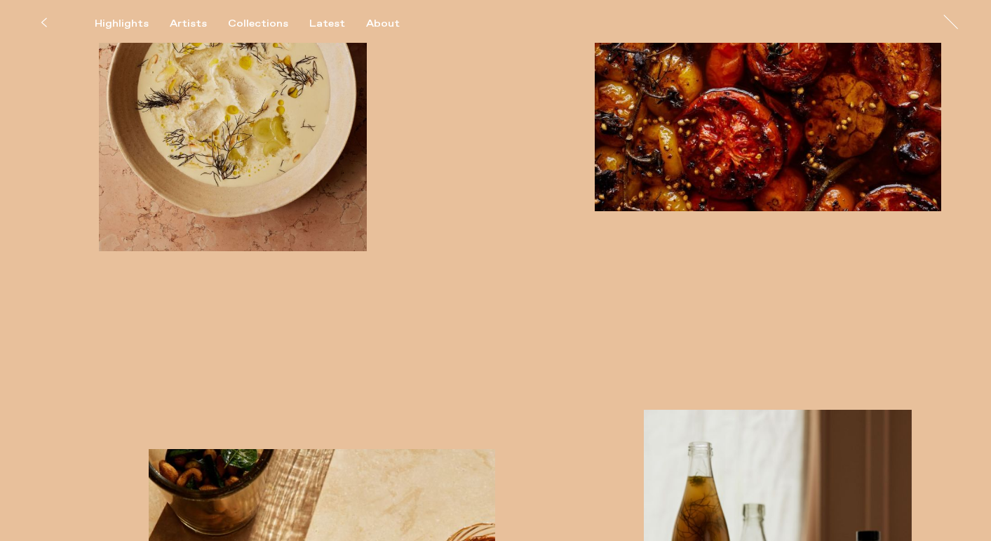
click at [46, 20] on icon at bounding box center [44, 22] width 6 height 11
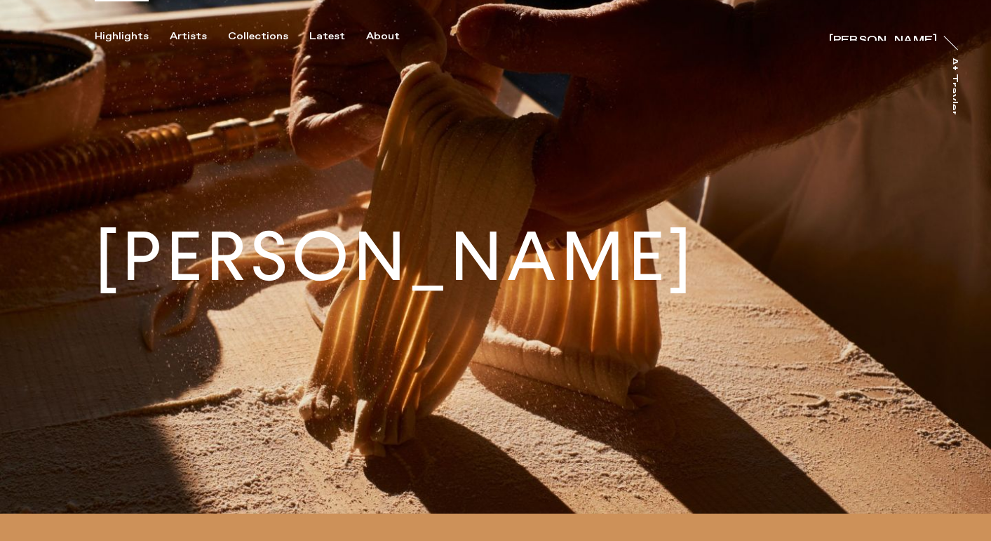
click at [114, 36] on div "Highlights" at bounding box center [122, 36] width 54 height 13
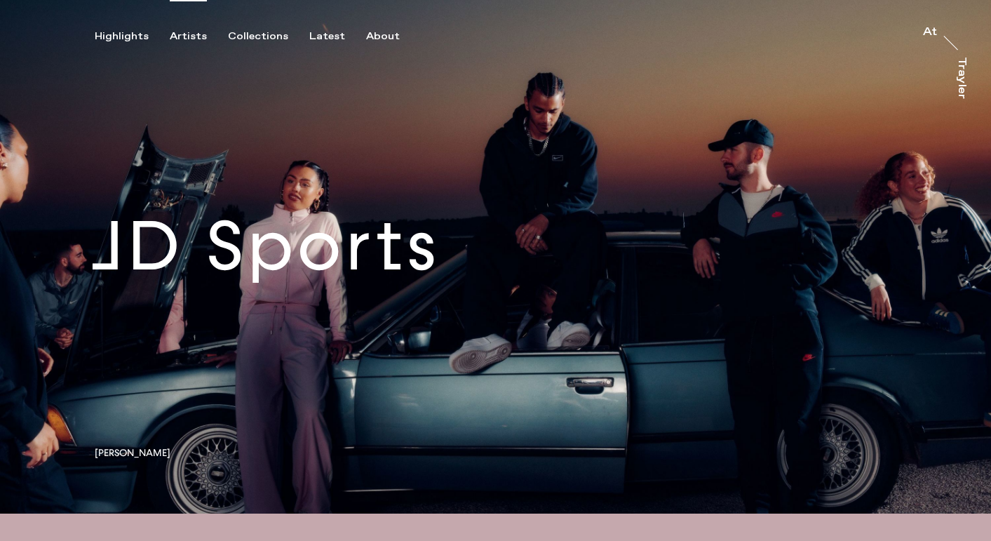
click at [188, 36] on div "Artists" at bounding box center [188, 36] width 37 height 13
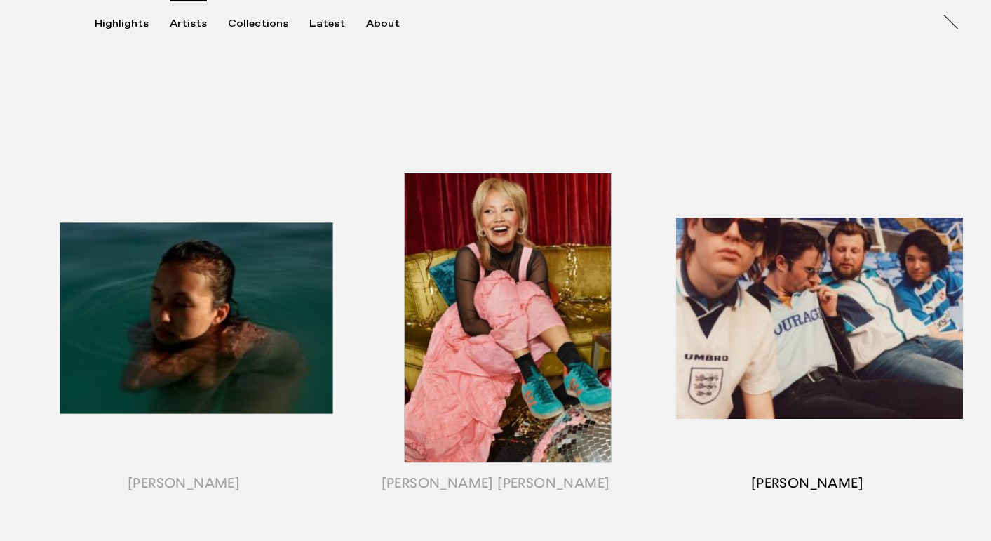
scroll to position [567, 0]
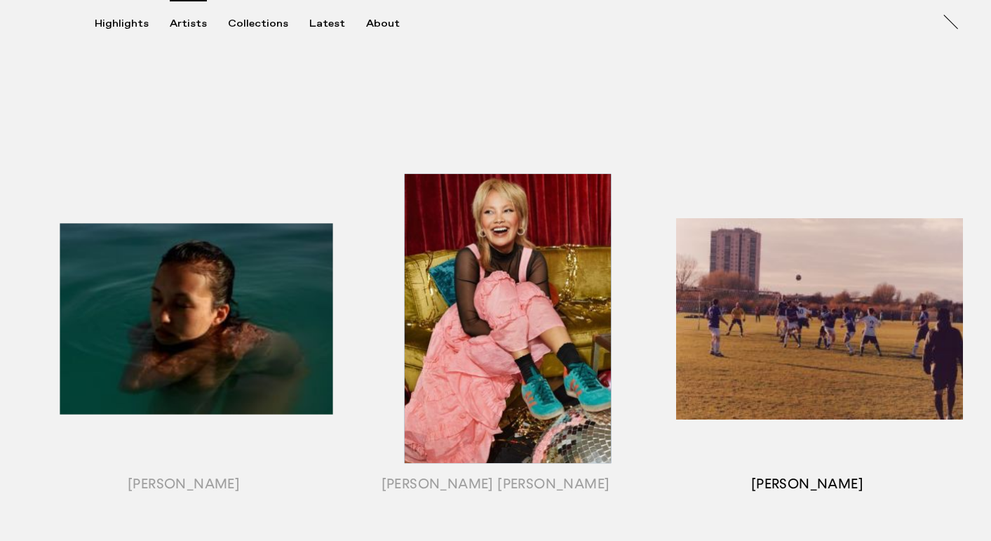
click at [753, 329] on div "button" at bounding box center [807, 336] width 311 height 438
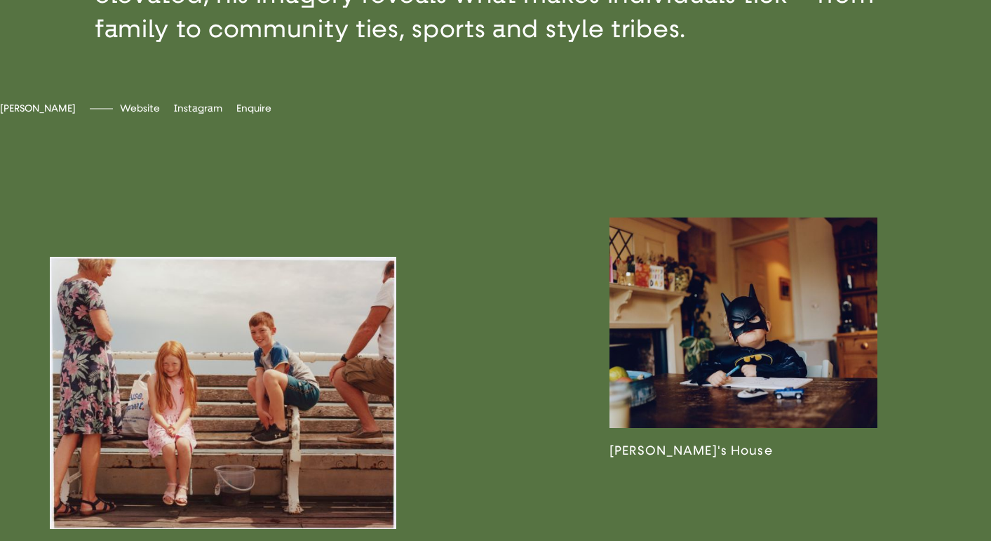
scroll to position [637, 0]
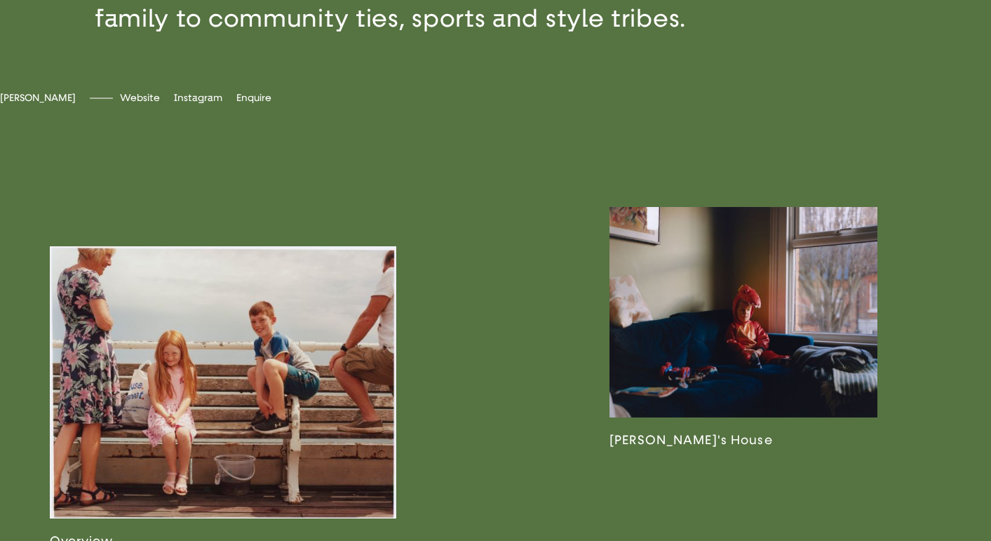
click at [638, 380] on link at bounding box center [744, 327] width 268 height 241
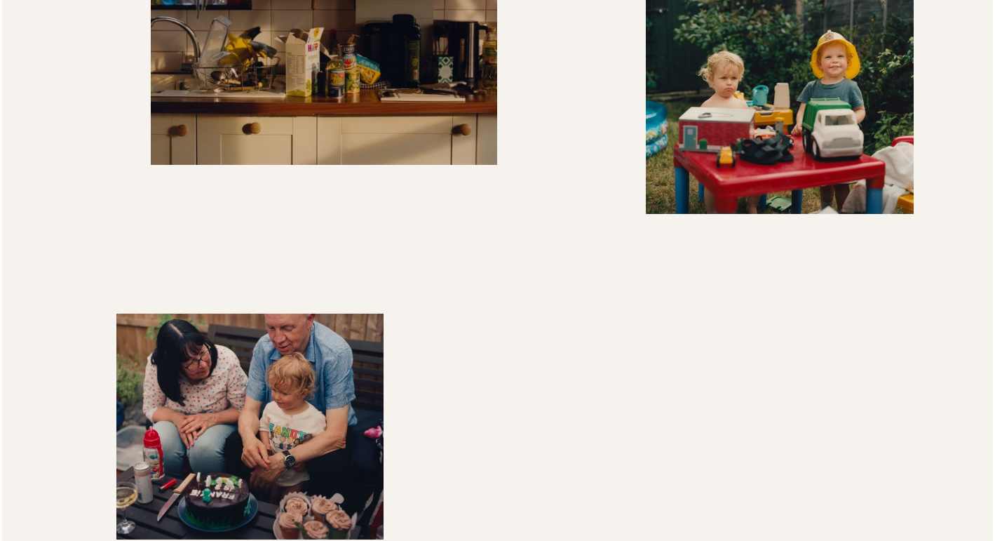
scroll to position [3805, 0]
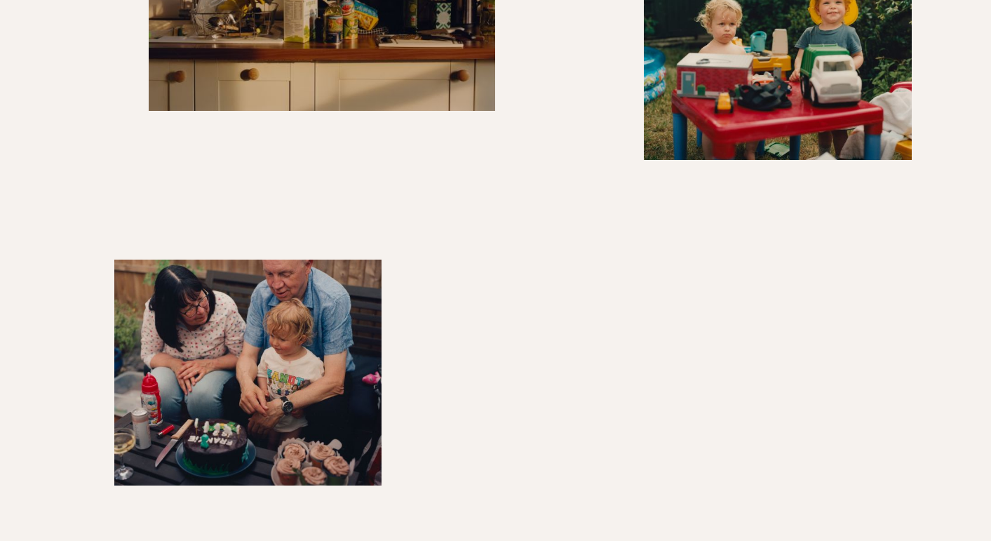
click at [279, 346] on img "button" at bounding box center [248, 373] width 268 height 226
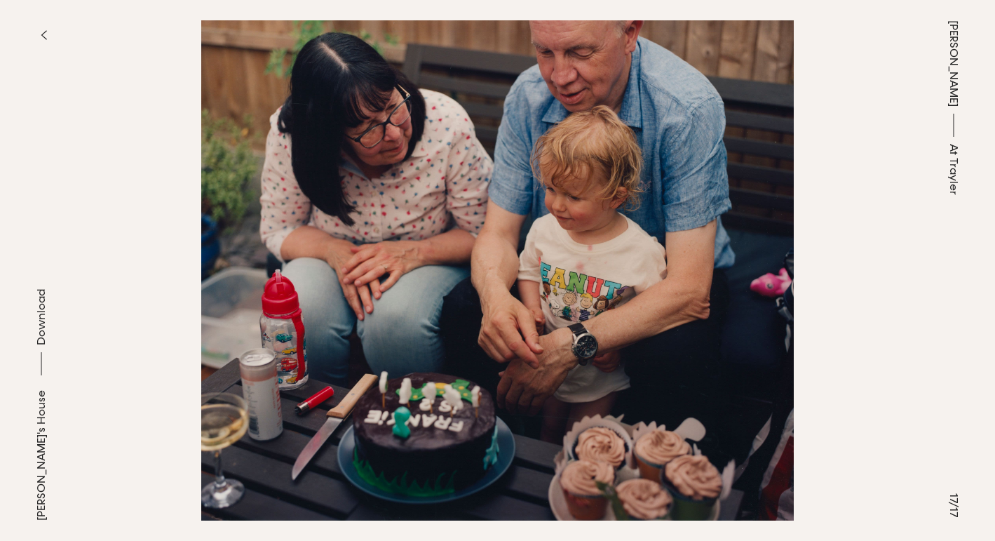
click at [39, 29] on button "button" at bounding box center [43, 35] width 31 height 31
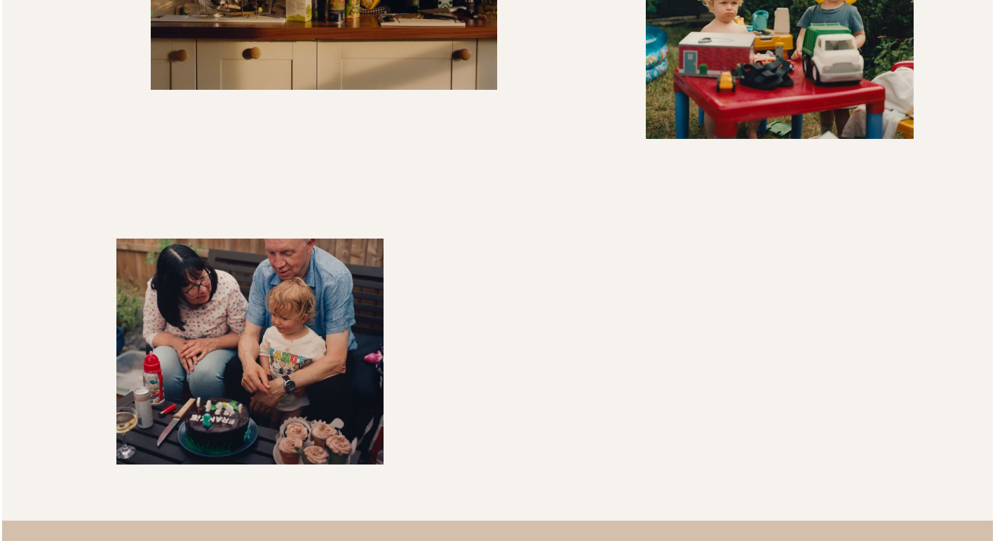
scroll to position [3828, 0]
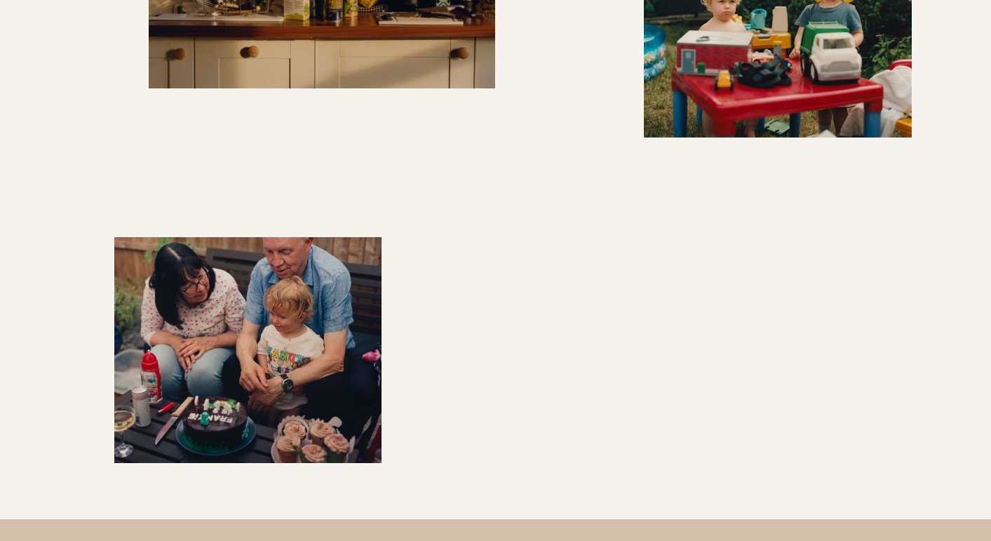
click at [328, 316] on img "button" at bounding box center [248, 350] width 268 height 226
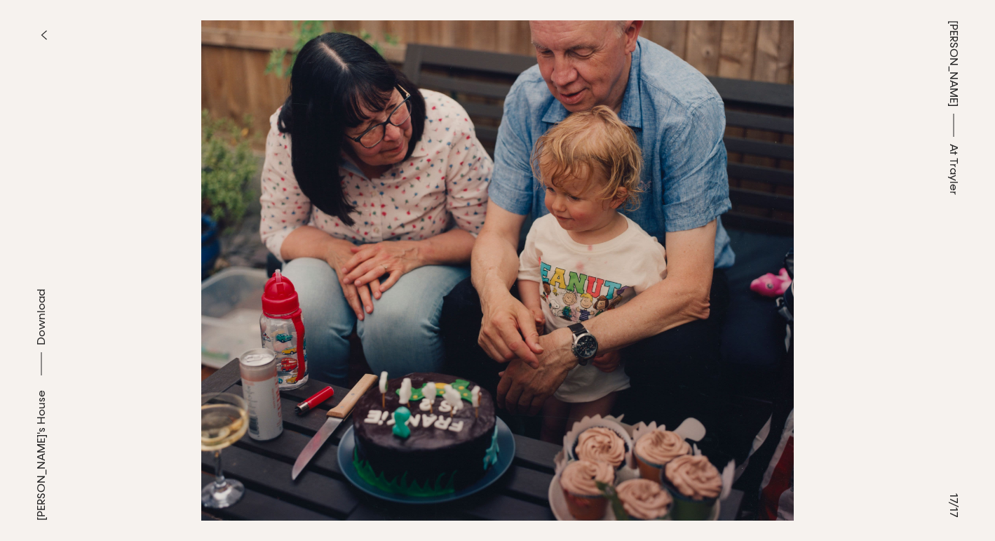
click at [43, 29] on button "button" at bounding box center [43, 35] width 31 height 31
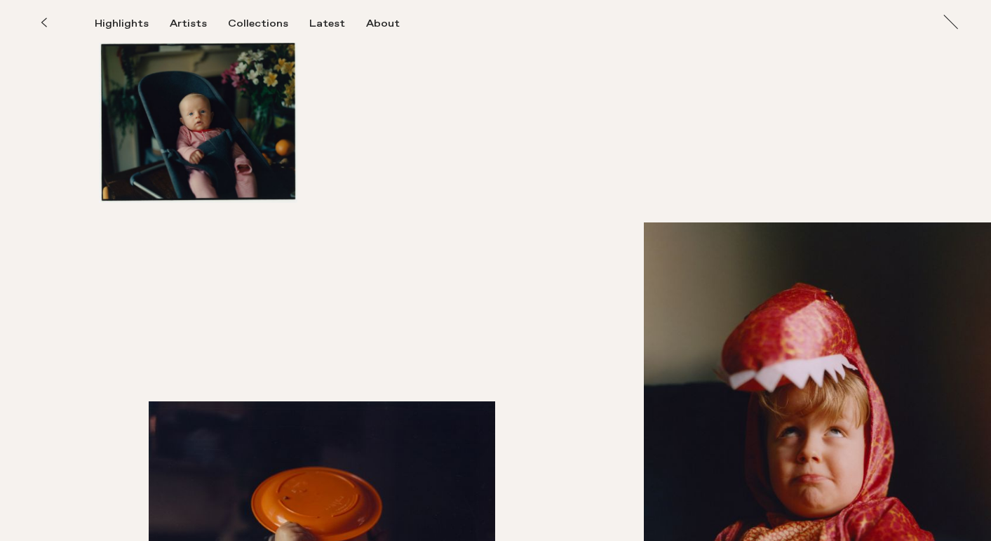
scroll to position [1419, 0]
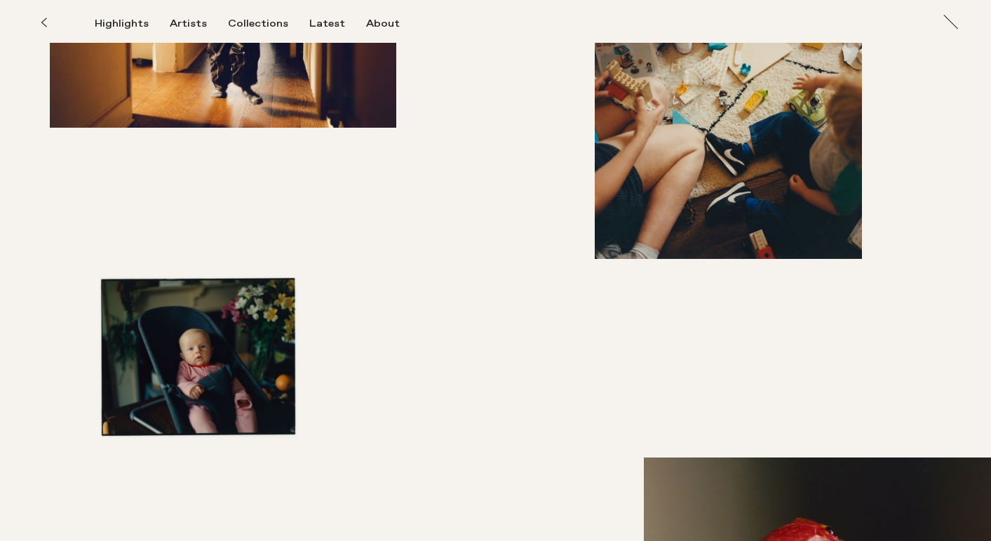
click at [46, 22] on icon at bounding box center [44, 22] width 6 height 11
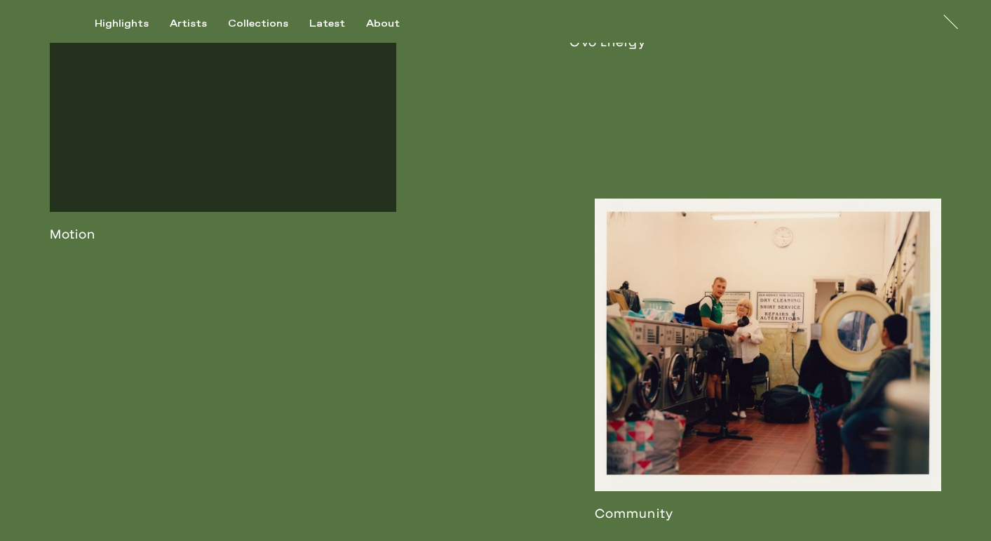
scroll to position [2762, 0]
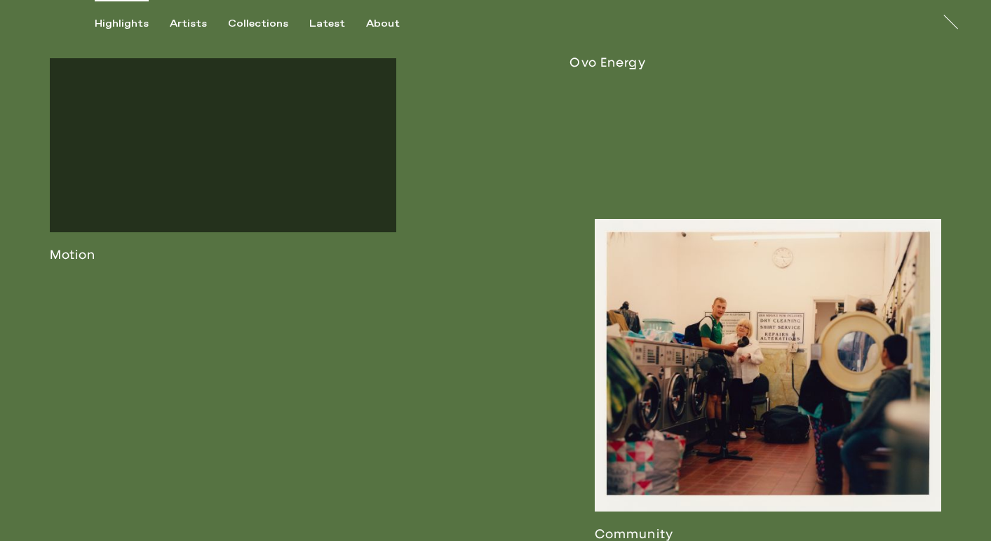
click at [113, 25] on div "Highlights" at bounding box center [122, 24] width 54 height 13
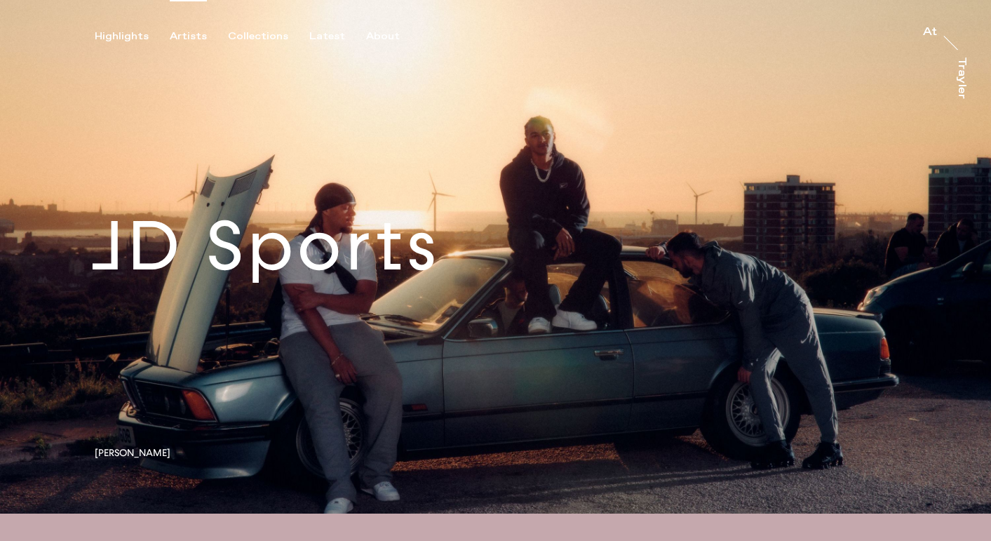
click at [180, 34] on div "Artists" at bounding box center [188, 36] width 37 height 13
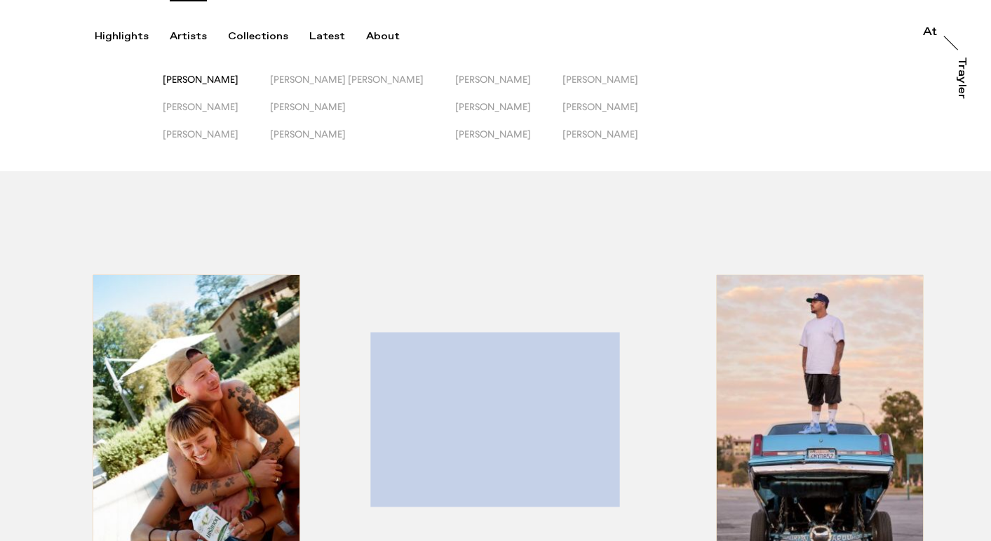
click at [190, 74] on span "[PERSON_NAME]" at bounding box center [201, 79] width 76 height 11
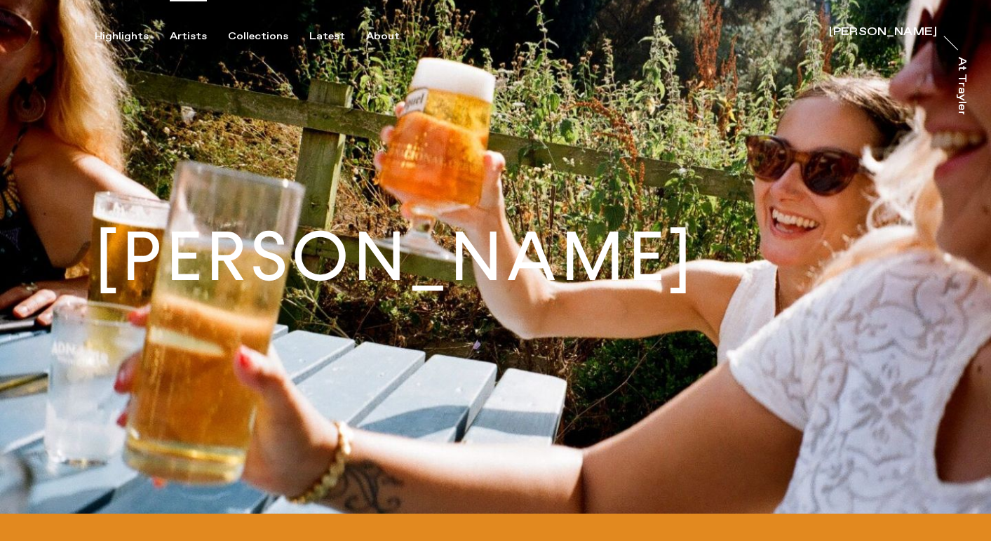
click at [188, 39] on div "Artists" at bounding box center [188, 36] width 37 height 13
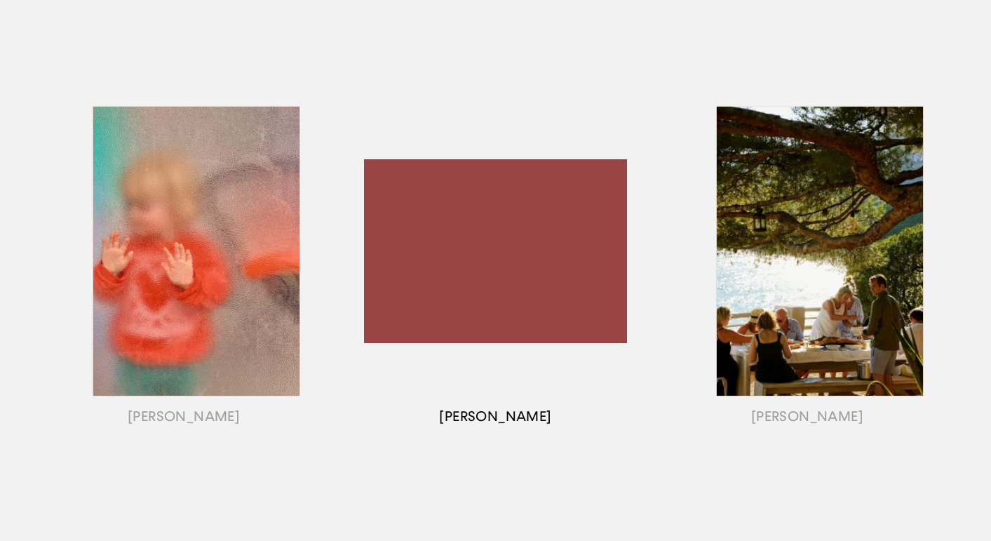
scroll to position [1102, 0]
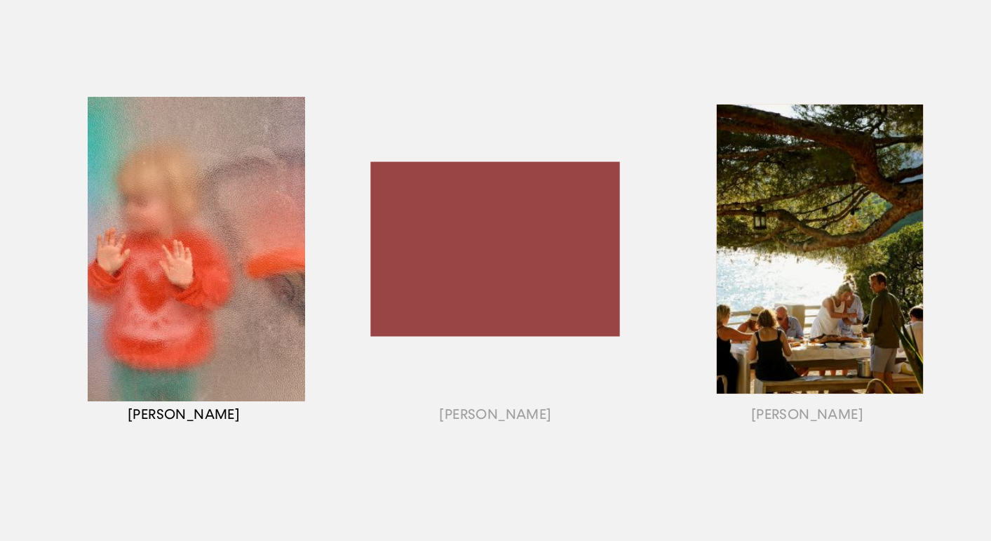
click at [281, 302] on div "button" at bounding box center [183, 267] width 311 height 438
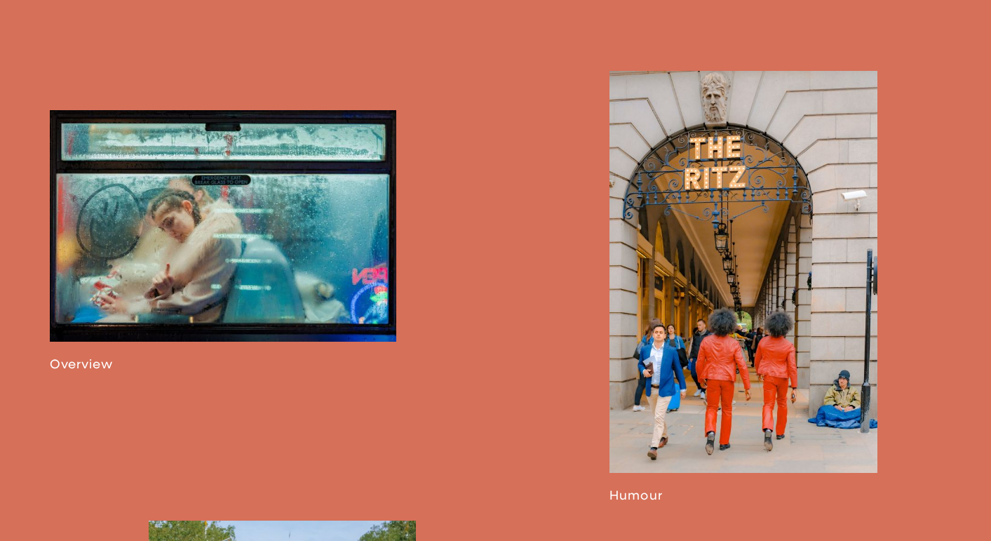
scroll to position [774, 0]
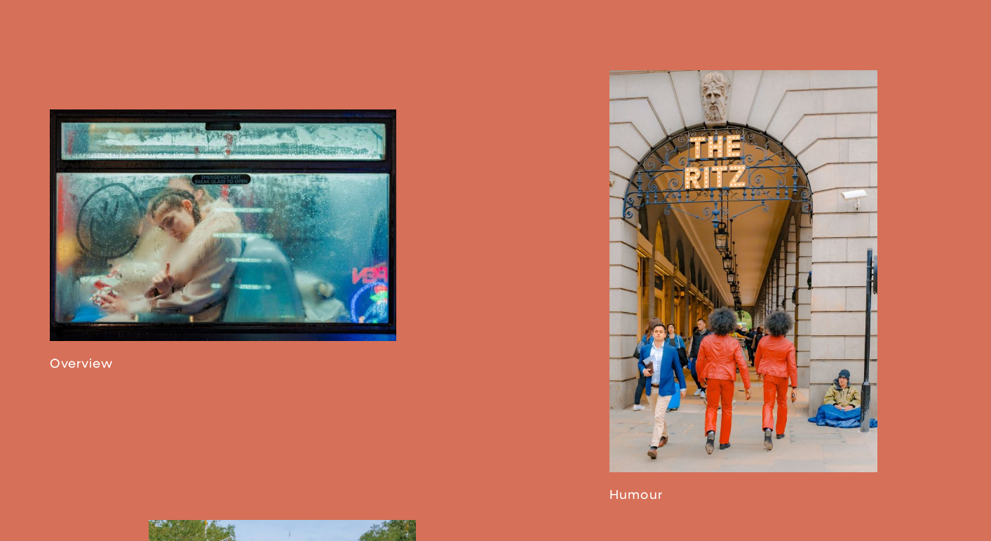
click at [313, 282] on link at bounding box center [223, 240] width 347 height 262
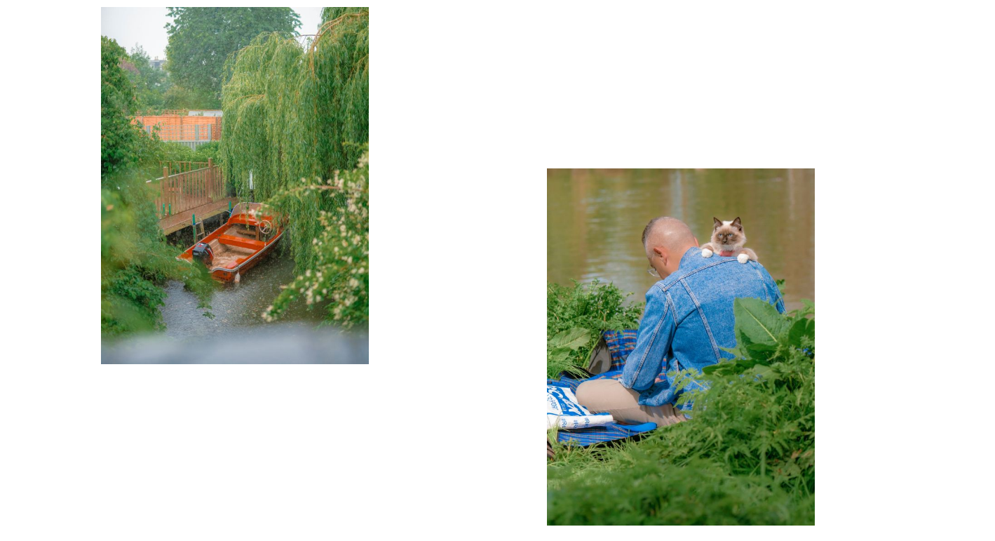
scroll to position [5590, 0]
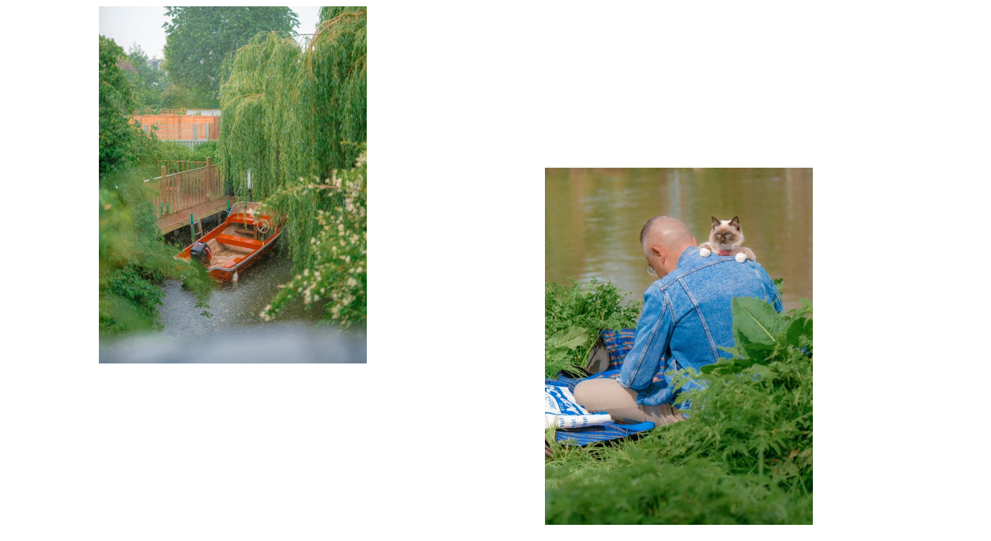
click at [658, 313] on img "button" at bounding box center [679, 346] width 268 height 357
